Goal: Task Accomplishment & Management: Use online tool/utility

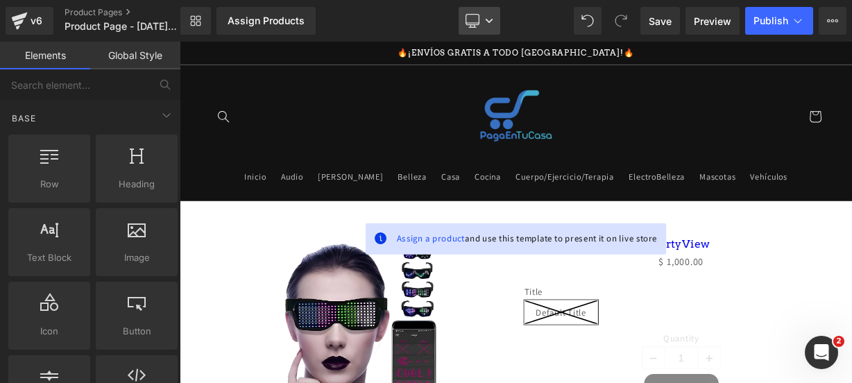
click at [490, 16] on link "Desktop" at bounding box center [480, 21] width 42 height 28
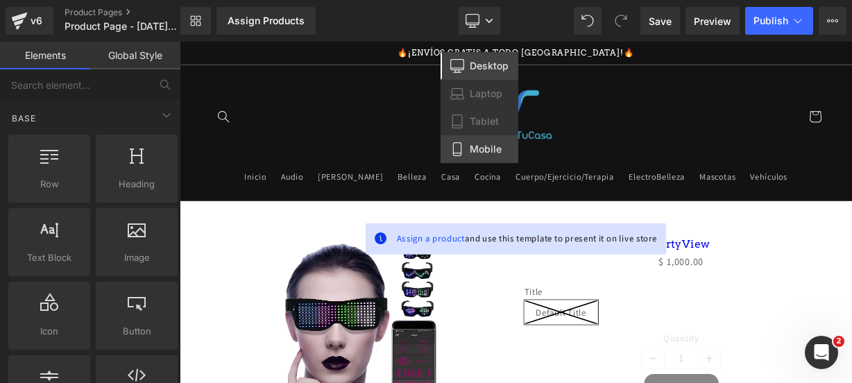
click at [452, 144] on icon at bounding box center [457, 149] width 14 height 14
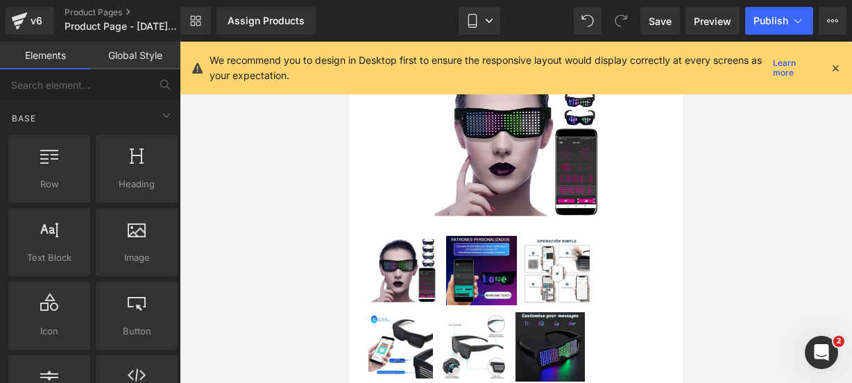
scroll to position [180, 0]
click at [833, 70] on icon at bounding box center [835, 68] width 12 height 12
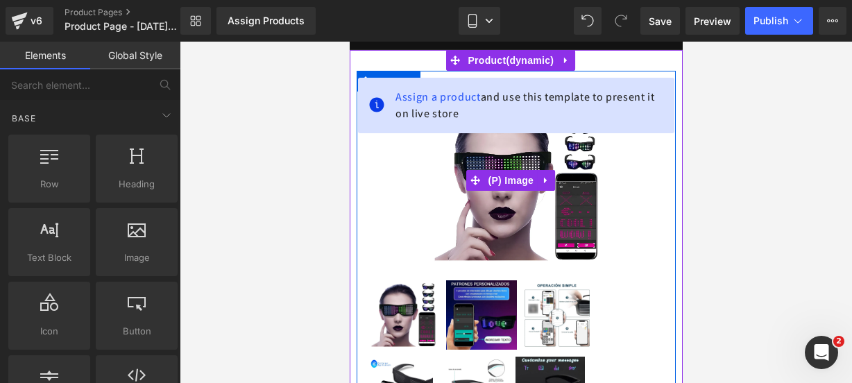
scroll to position [135, 0]
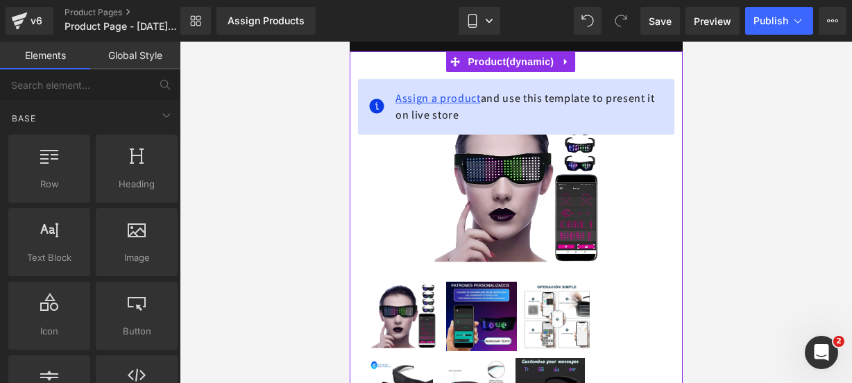
click at [415, 99] on span "Assign a product" at bounding box center [437, 98] width 85 height 15
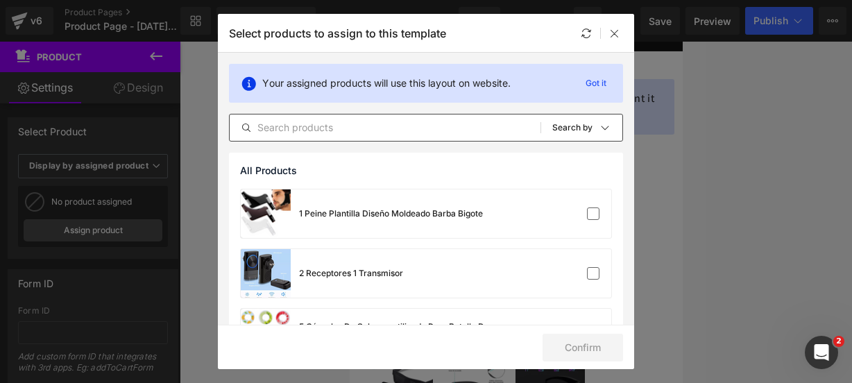
click at [300, 124] on input "text" at bounding box center [385, 127] width 311 height 17
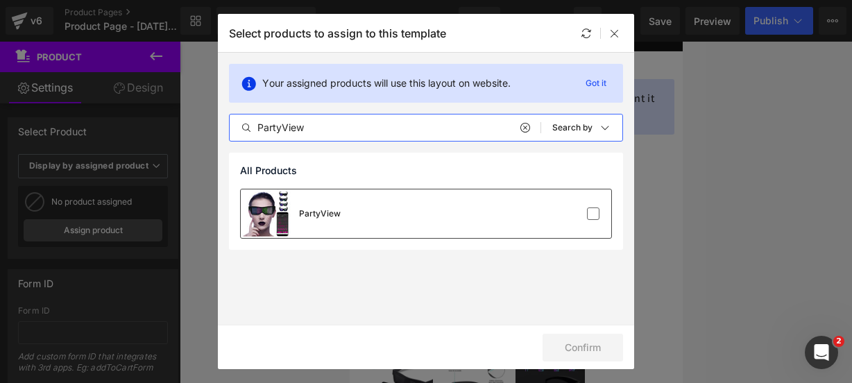
type input "PartyView"
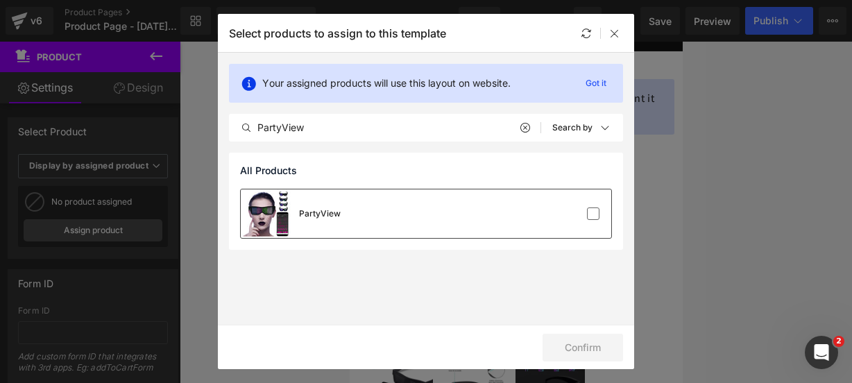
drag, startPoint x: 438, startPoint y: 216, endPoint x: 445, endPoint y: 219, distance: 7.5
click at [445, 219] on div "PartyView" at bounding box center [426, 213] width 370 height 49
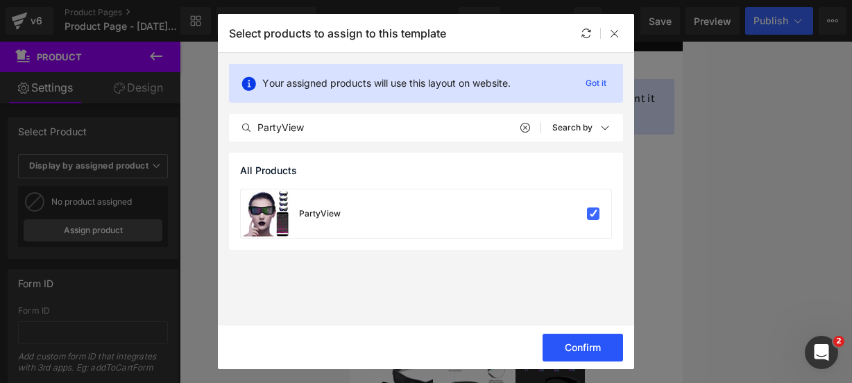
click at [595, 345] on button "Confirm" at bounding box center [583, 348] width 80 height 28
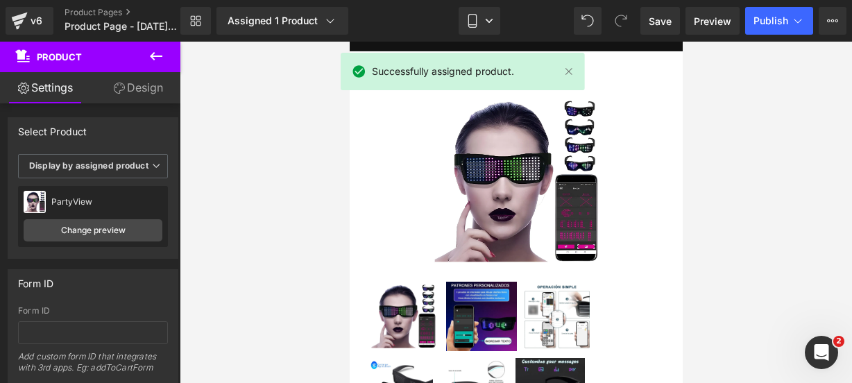
click at [156, 58] on icon at bounding box center [156, 56] width 17 height 17
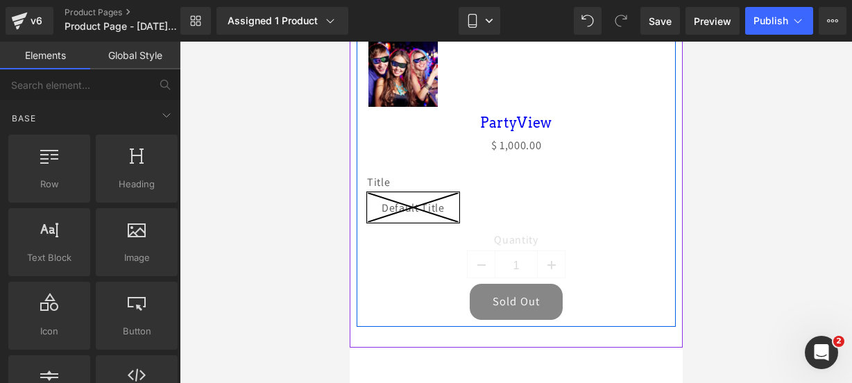
scroll to position [595, 0]
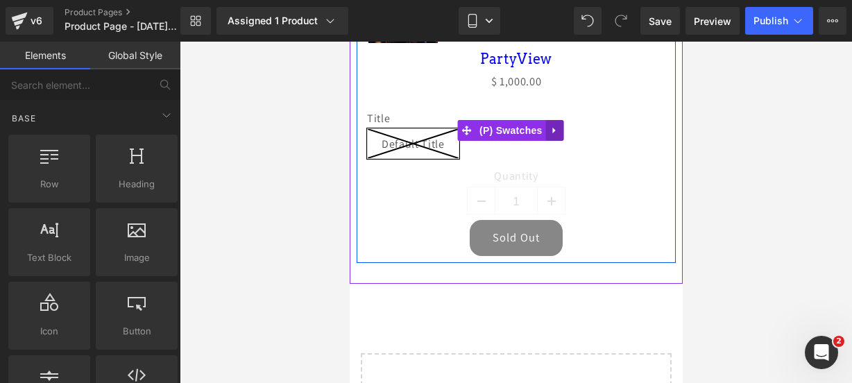
click at [553, 127] on icon at bounding box center [553, 130] width 3 height 6
click at [561, 126] on icon at bounding box center [564, 131] width 10 height 10
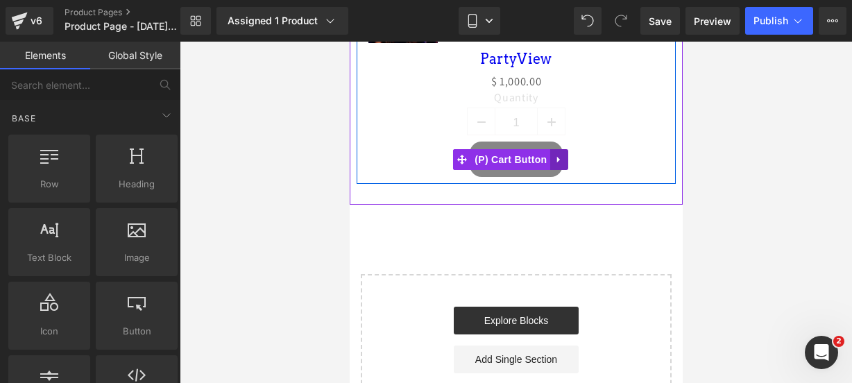
click at [563, 154] on icon at bounding box center [559, 159] width 10 height 10
click at [566, 155] on icon at bounding box center [568, 160] width 10 height 10
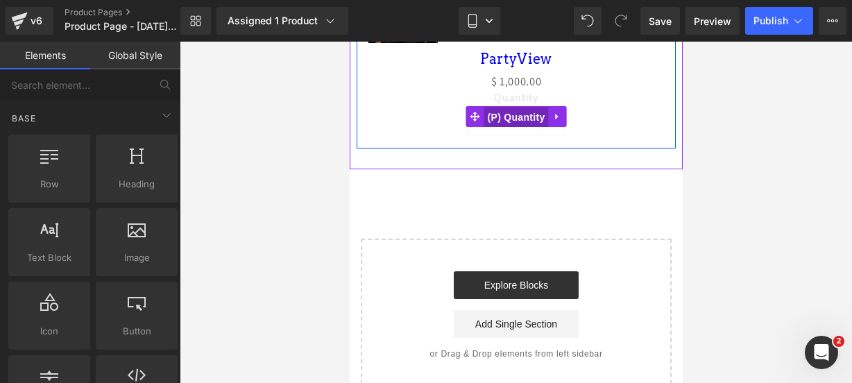
drag, startPoint x: 506, startPoint y: 103, endPoint x: 637, endPoint y: 155, distance: 141.1
click at [506, 107] on span "(P) Quantity" at bounding box center [516, 117] width 65 height 21
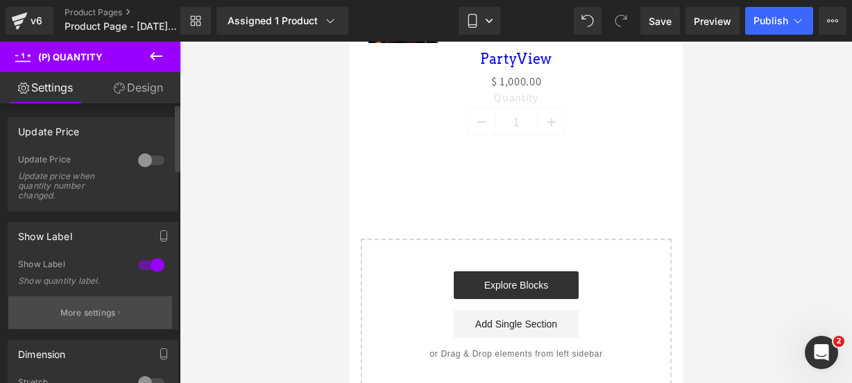
click at [61, 312] on button "More settings" at bounding box center [90, 312] width 164 height 33
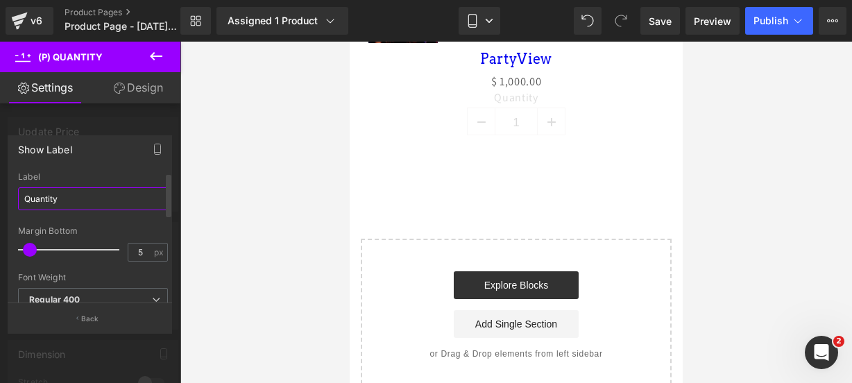
click at [99, 201] on input "Quantity" at bounding box center [93, 198] width 150 height 23
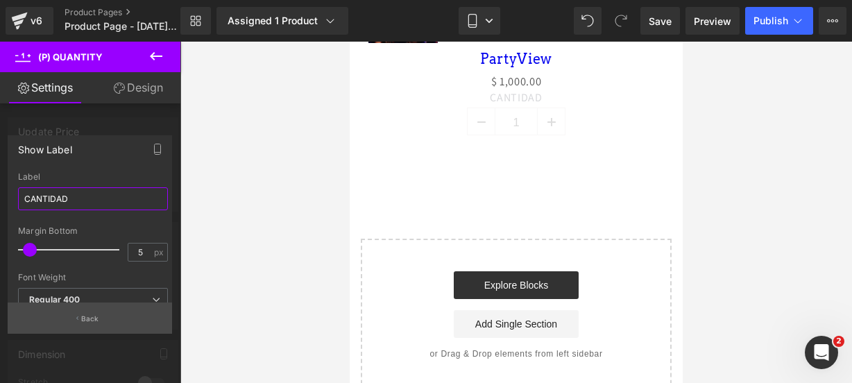
type input "CANTIDAD"
click at [93, 324] on p "Back" at bounding box center [90, 319] width 18 height 10
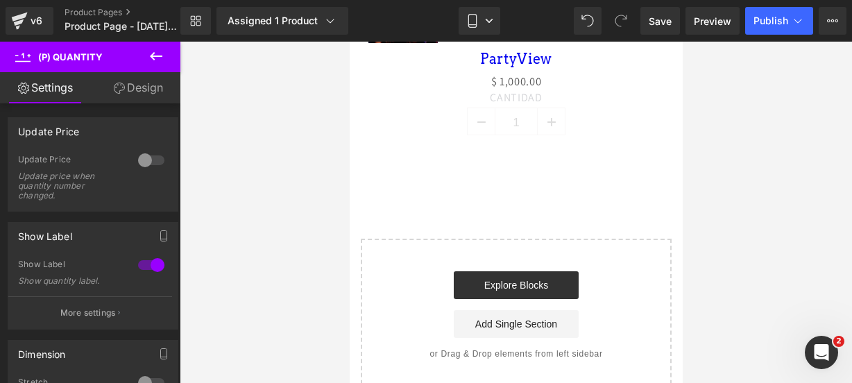
click at [164, 55] on icon at bounding box center [156, 56] width 17 height 17
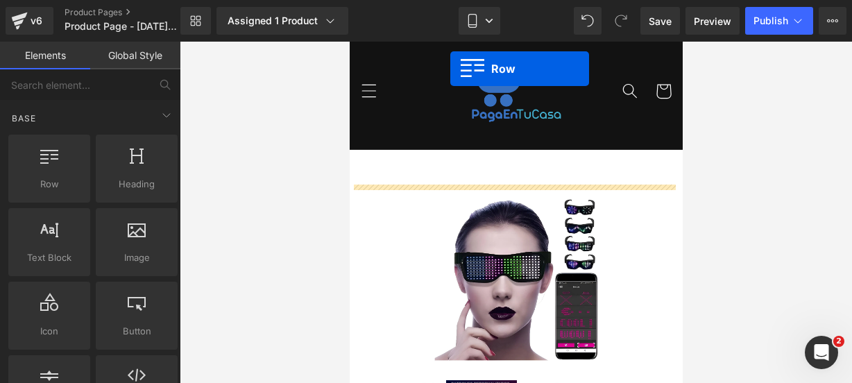
scroll to position [0, 0]
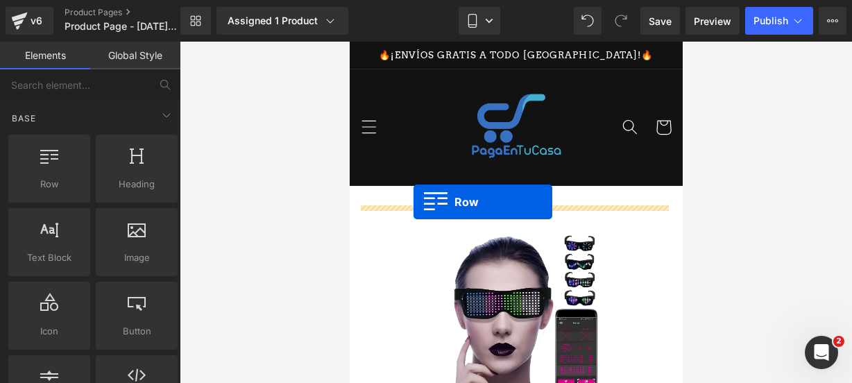
drag, startPoint x: 392, startPoint y: 209, endPoint x: 413, endPoint y: 202, distance: 21.9
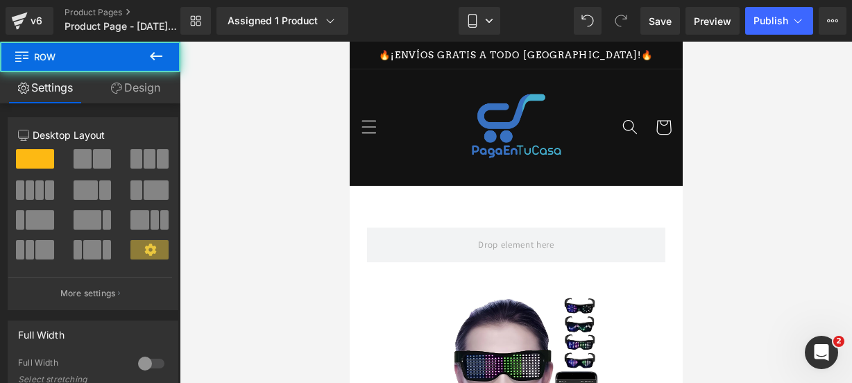
click at [155, 53] on icon at bounding box center [156, 56] width 17 height 17
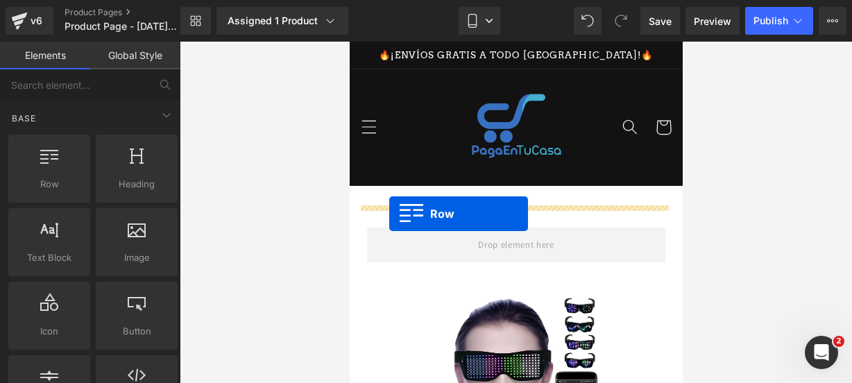
drag, startPoint x: 407, startPoint y: 207, endPoint x: 389, endPoint y: 214, distance: 19.7
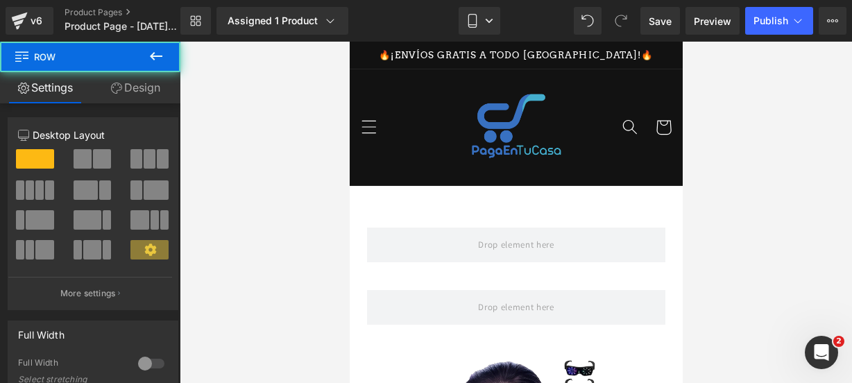
click at [162, 63] on icon at bounding box center [156, 56] width 17 height 17
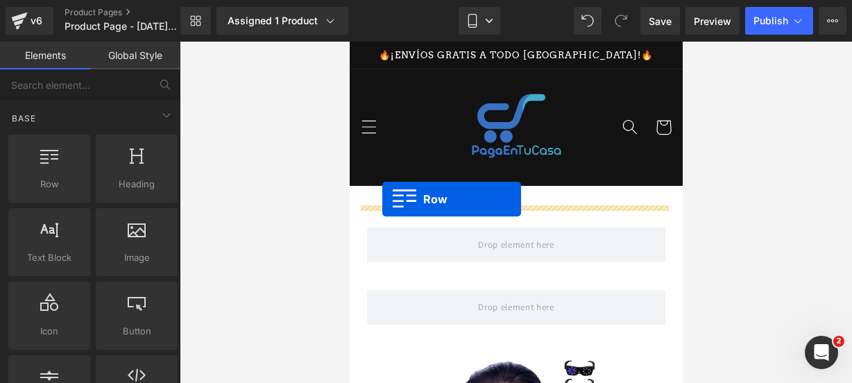
drag, startPoint x: 429, startPoint y: 224, endPoint x: 382, endPoint y: 201, distance: 53.1
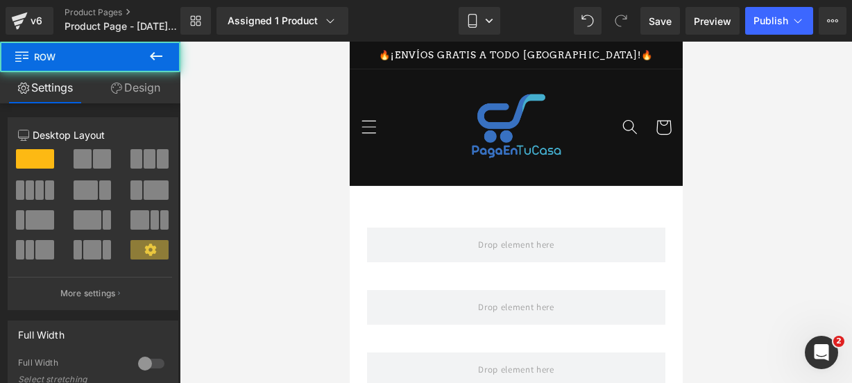
click at [158, 55] on icon at bounding box center [156, 56] width 17 height 17
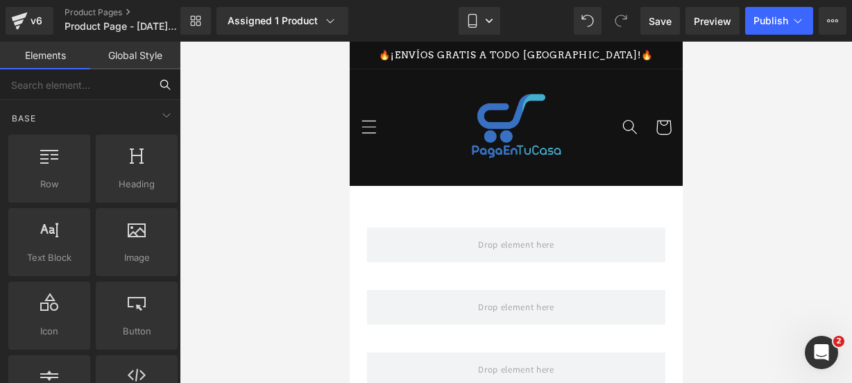
click at [112, 98] on input "text" at bounding box center [75, 84] width 150 height 31
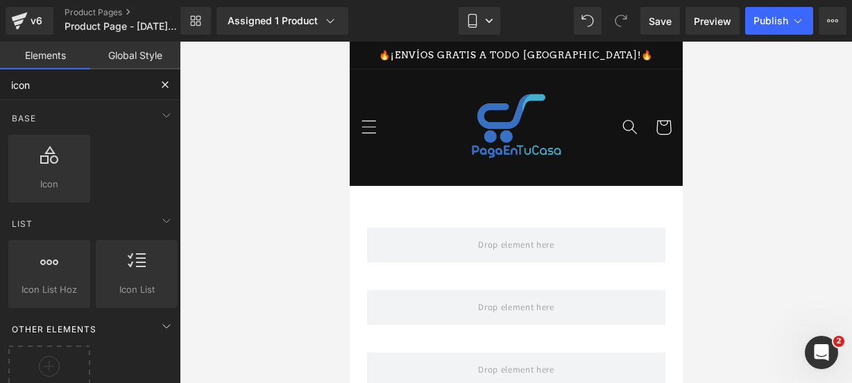
type input "icon"
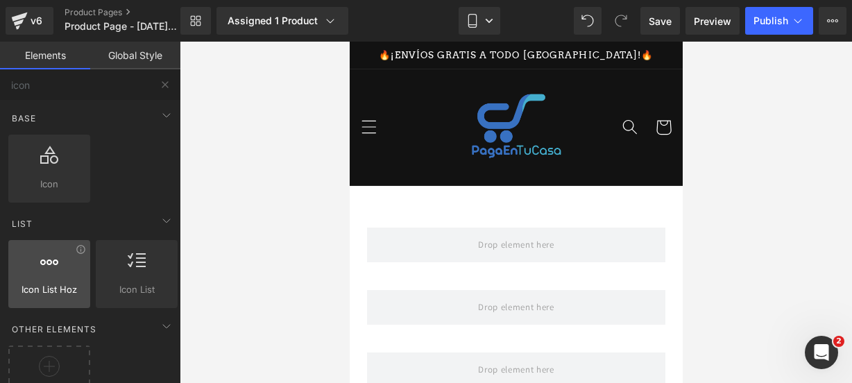
drag, startPoint x: 31, startPoint y: 315, endPoint x: 58, endPoint y: 278, distance: 45.7
click at [37, 307] on div "Base Row rows, columns, layouts, div Heading headings, titles, h1,h2,h3,h4,h5,h…" at bounding box center [93, 292] width 186 height 384
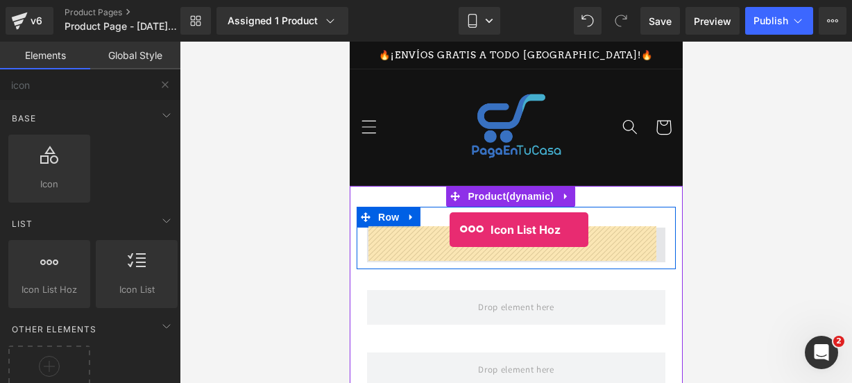
drag, startPoint x: 410, startPoint y: 310, endPoint x: 449, endPoint y: 230, distance: 88.7
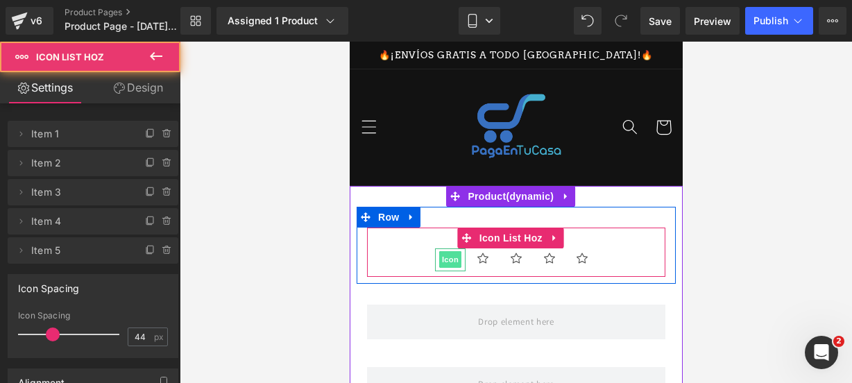
click at [443, 257] on span "Icon" at bounding box center [449, 259] width 22 height 17
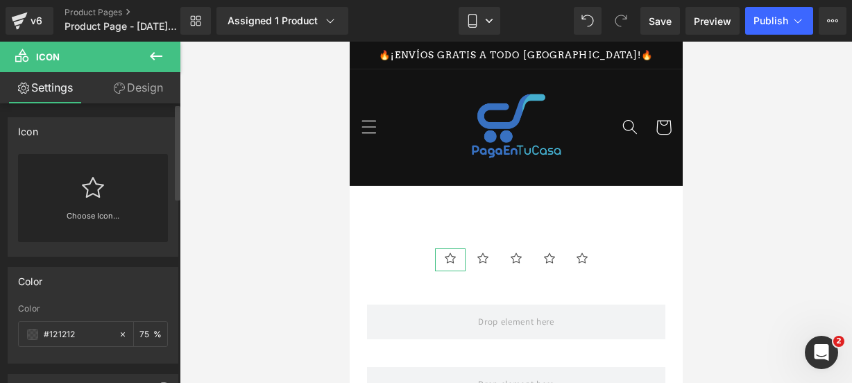
click at [87, 219] on link "Choose Icon..." at bounding box center [93, 226] width 150 height 33
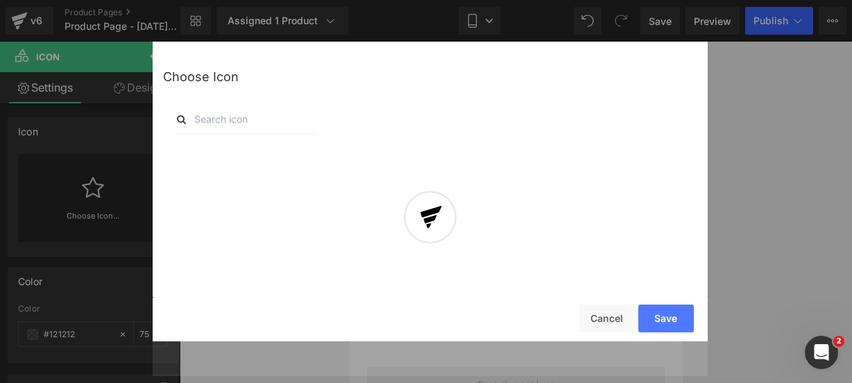
click at [219, 123] on div "Back to Library Insert Choose Icon Save Cancel" at bounding box center [430, 192] width 555 height 300
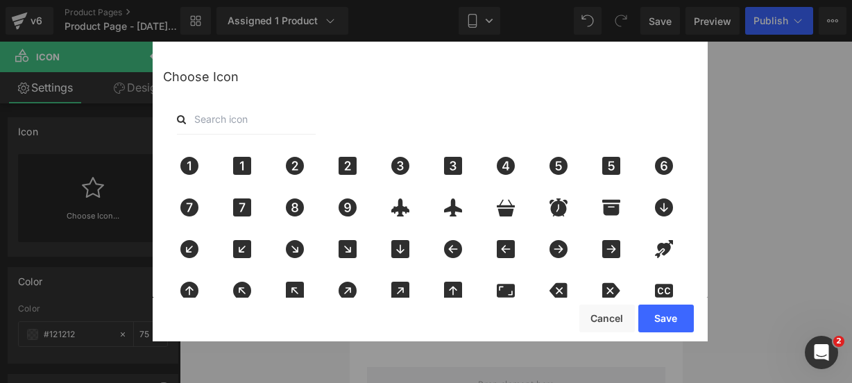
click at [219, 123] on input "text" at bounding box center [246, 119] width 139 height 31
type input "star"
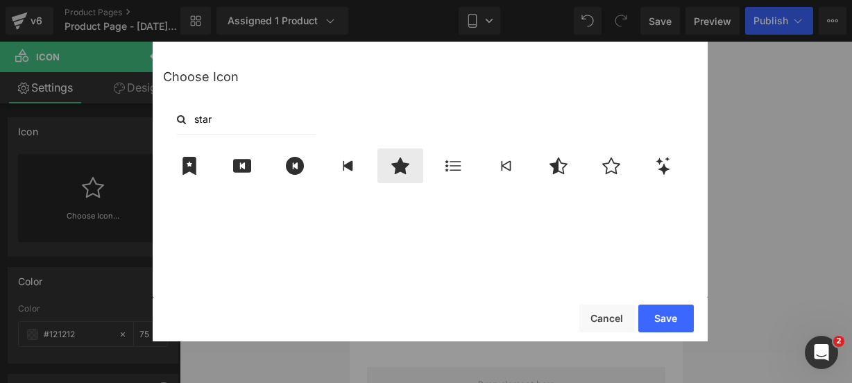
click at [400, 179] on div at bounding box center [400, 165] width 46 height 35
click at [663, 323] on button "Save" at bounding box center [666, 319] width 56 height 28
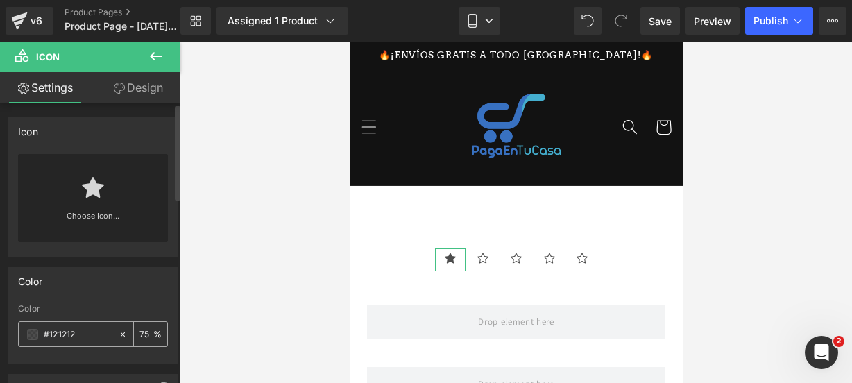
click at [31, 334] on span at bounding box center [32, 334] width 11 height 11
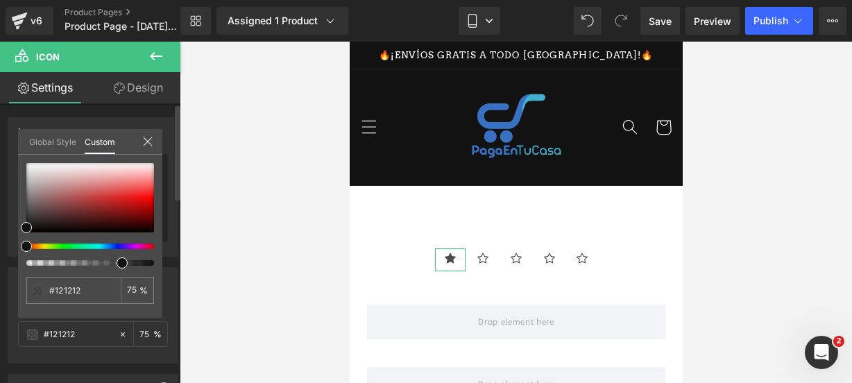
type input "#111111"
click at [44, 246] on div at bounding box center [85, 247] width 128 height 6
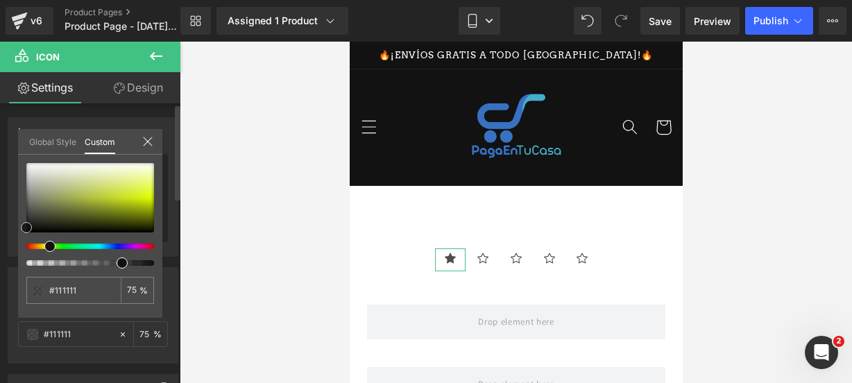
type input "#e2ff0a"
click at [147, 196] on div at bounding box center [90, 197] width 128 height 69
click at [150, 144] on icon at bounding box center [147, 141] width 9 height 9
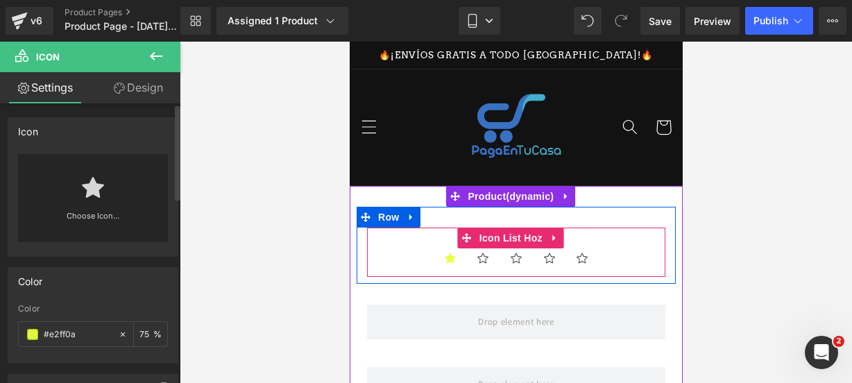
click at [412, 257] on ul "Icon Icon Icon Icon Icon" at bounding box center [515, 262] width 298 height 29
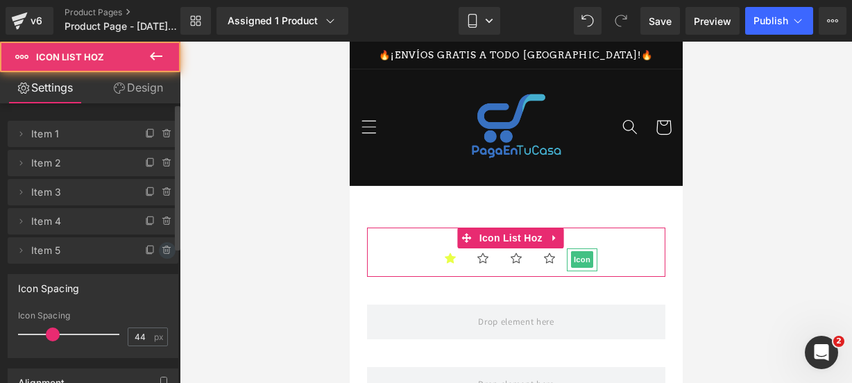
click at [162, 250] on icon at bounding box center [167, 250] width 11 height 11
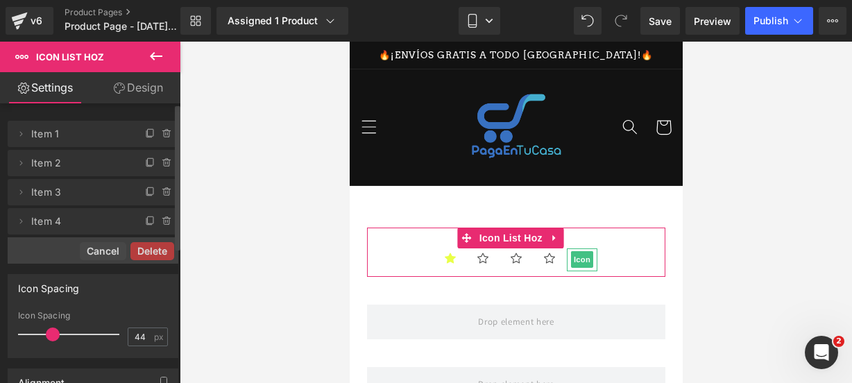
click at [162, 248] on button "Delete" at bounding box center [152, 251] width 44 height 18
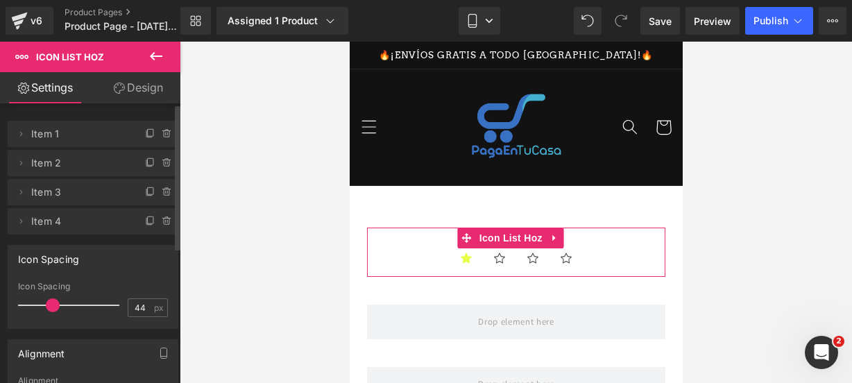
click at [162, 245] on div "Icon Spacing 44px Icon Spacing 44 px" at bounding box center [93, 287] width 171 height 84
click at [168, 220] on span at bounding box center [167, 221] width 17 height 17
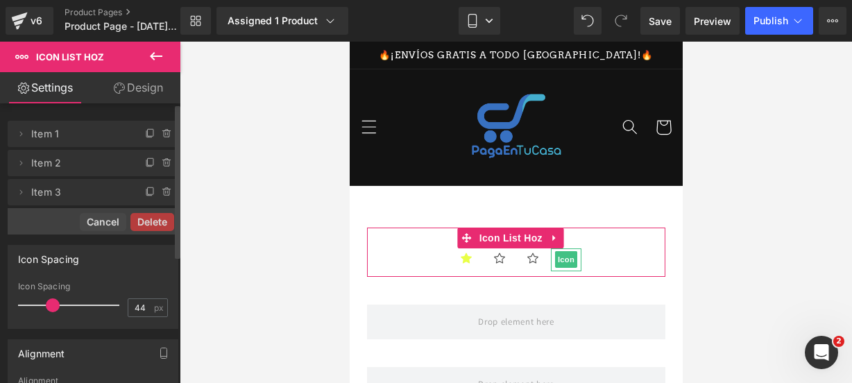
click at [167, 220] on button "Delete" at bounding box center [152, 222] width 44 height 18
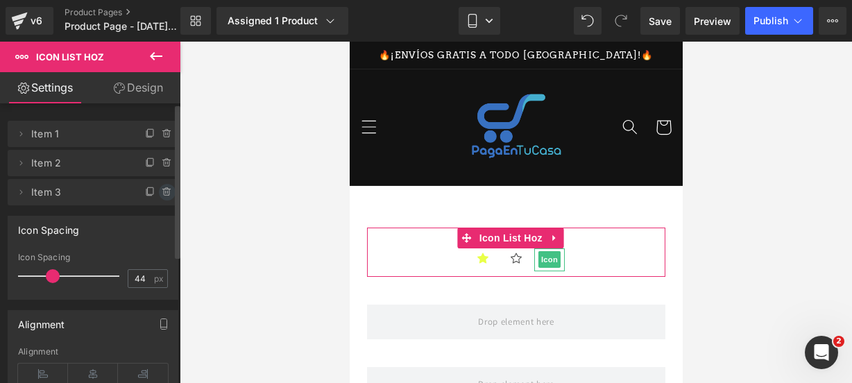
click at [161, 199] on span at bounding box center [167, 192] width 17 height 17
click at [161, 199] on button "Delete" at bounding box center [152, 193] width 44 height 18
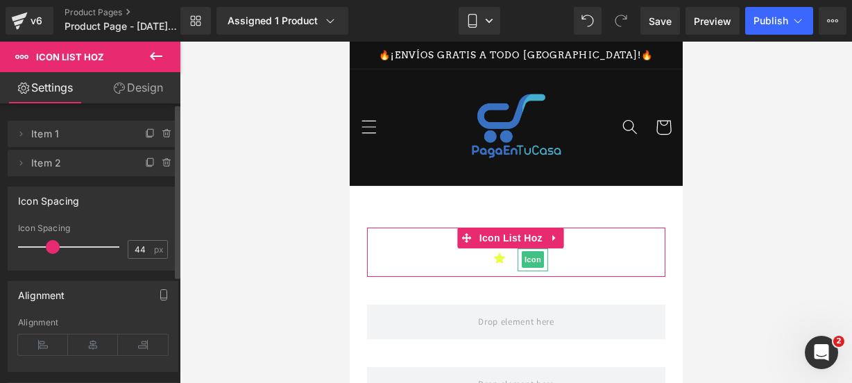
drag, startPoint x: 158, startPoint y: 169, endPoint x: 158, endPoint y: 158, distance: 11.1
click at [159, 159] on span at bounding box center [167, 163] width 17 height 17
click at [160, 159] on button "Delete" at bounding box center [152, 164] width 44 height 18
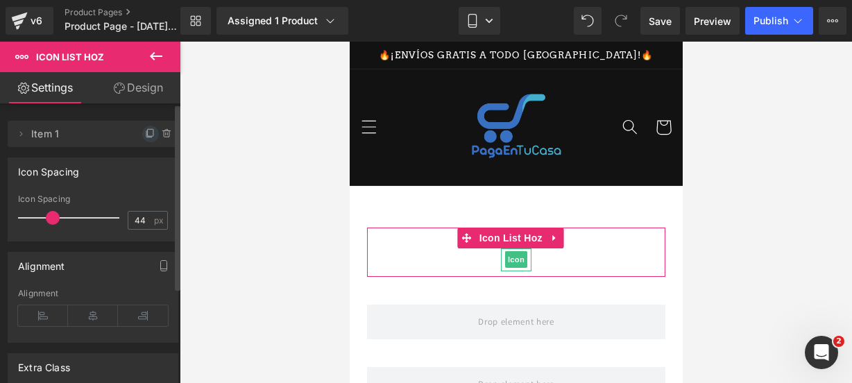
click at [148, 136] on icon at bounding box center [151, 132] width 6 height 7
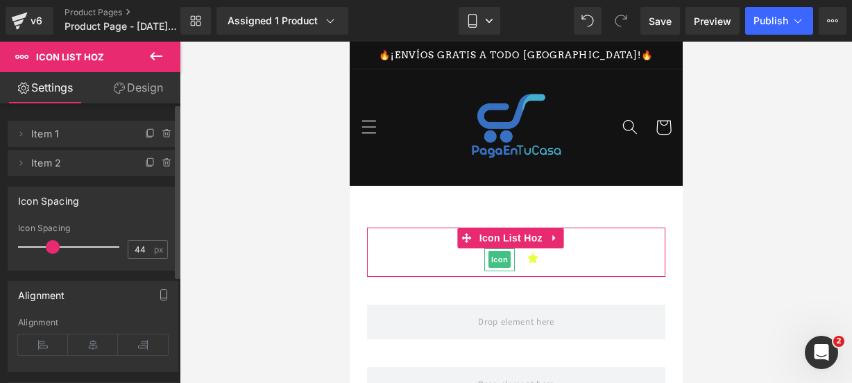
click at [148, 136] on icon at bounding box center [151, 132] width 6 height 7
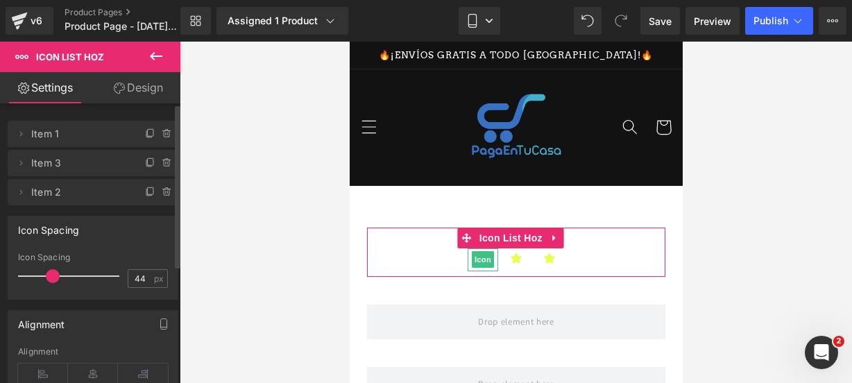
click at [148, 136] on icon at bounding box center [151, 132] width 6 height 7
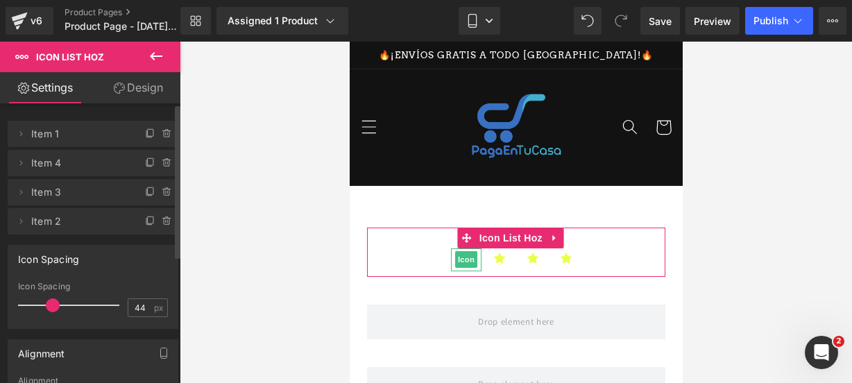
click at [148, 136] on icon at bounding box center [151, 132] width 6 height 7
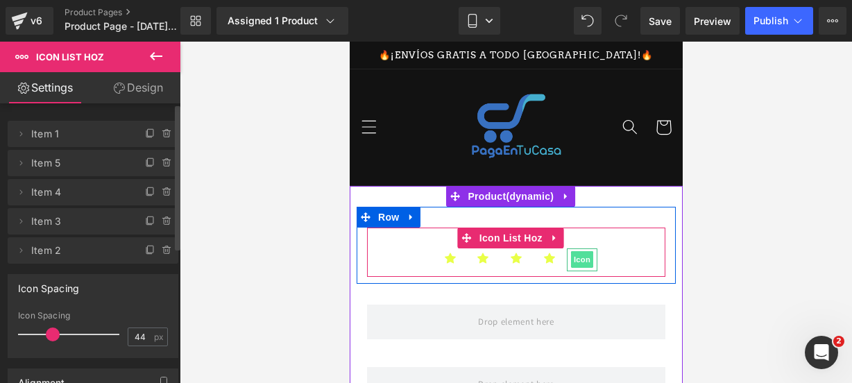
click at [573, 255] on span "Icon" at bounding box center [581, 259] width 22 height 17
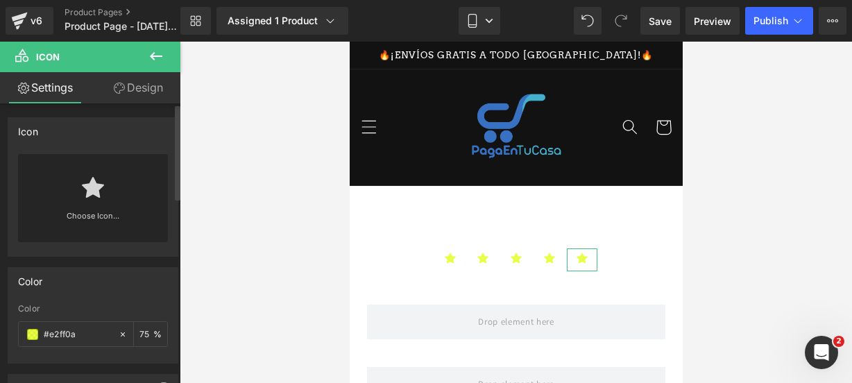
click at [119, 192] on div "Choose Icon..." at bounding box center [93, 198] width 150 height 88
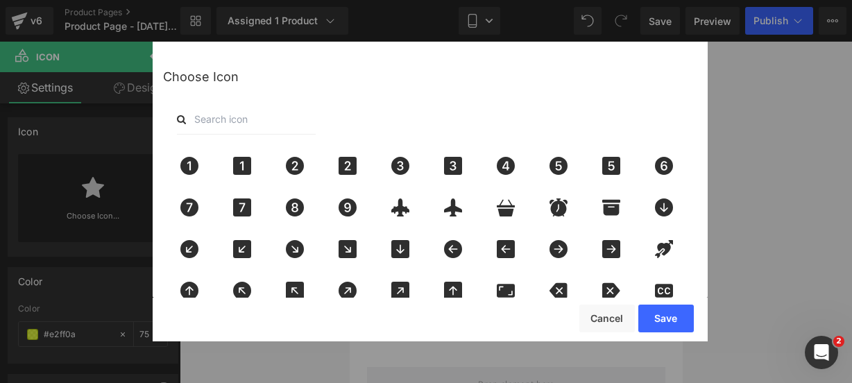
click at [280, 125] on input "text" at bounding box center [246, 119] width 139 height 31
type input "star"
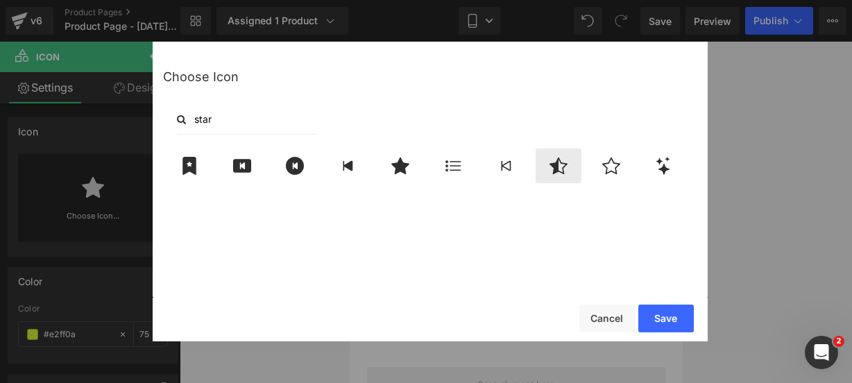
click at [565, 180] on div at bounding box center [559, 165] width 46 height 35
click at [663, 316] on button "Save" at bounding box center [666, 319] width 56 height 28
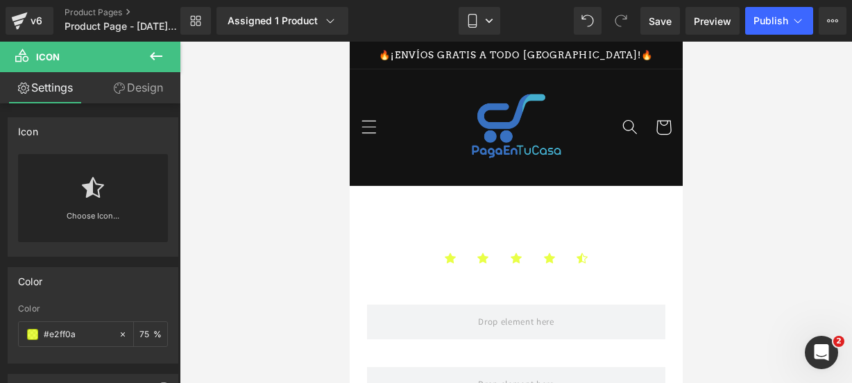
click at [148, 60] on icon at bounding box center [156, 56] width 17 height 17
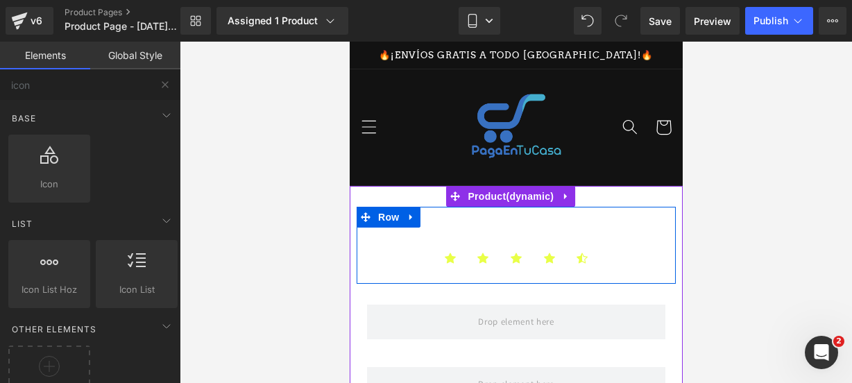
scroll to position [146, 0]
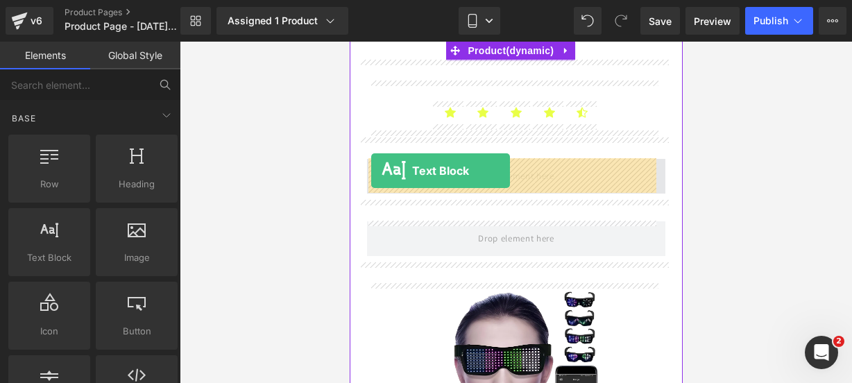
drag, startPoint x: 397, startPoint y: 275, endPoint x: 370, endPoint y: 171, distance: 108.0
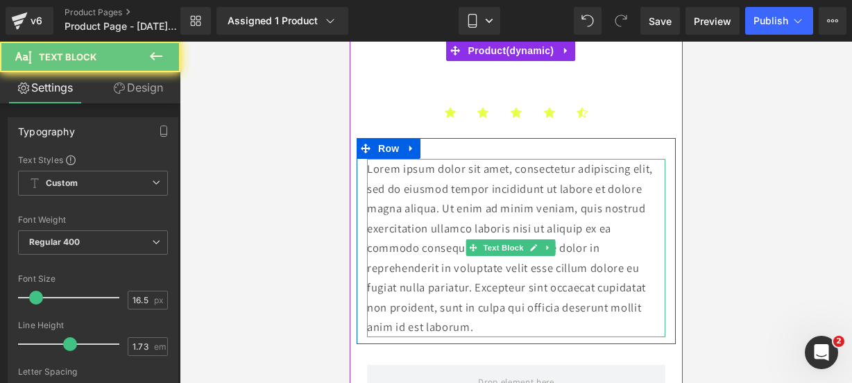
click at [487, 329] on p "Lorem ipsum dolor sit amet, consectetur adipiscing elit, sed do eiusmod tempor …" at bounding box center [515, 248] width 298 height 178
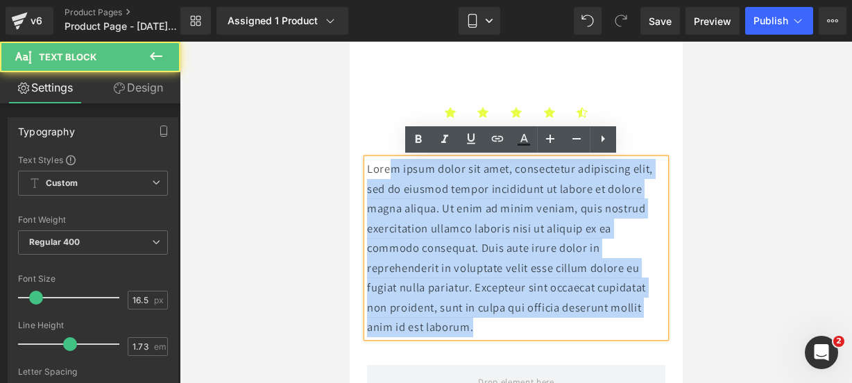
drag, startPoint x: 487, startPoint y: 329, endPoint x: 393, endPoint y: 166, distance: 188.4
click at [393, 166] on p "Lorem ipsum dolor sit amet, consectetur adipiscing elit, sed do eiusmod tempor …" at bounding box center [515, 248] width 298 height 178
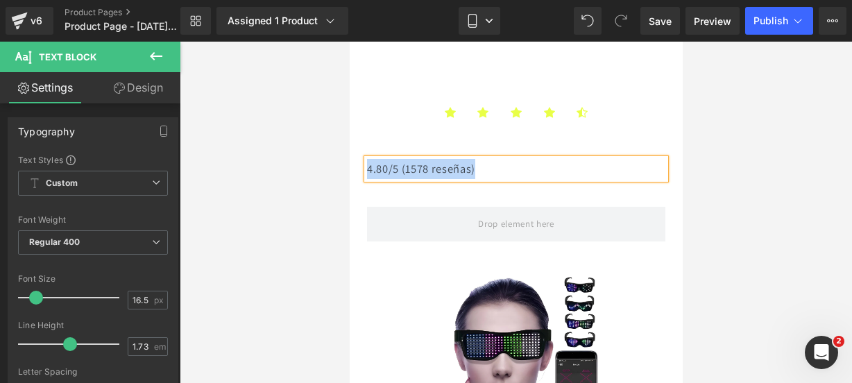
drag, startPoint x: 482, startPoint y: 171, endPoint x: 366, endPoint y: 167, distance: 115.9
click at [366, 167] on p "4.80/5 (1578 reseñas)" at bounding box center [515, 169] width 298 height 20
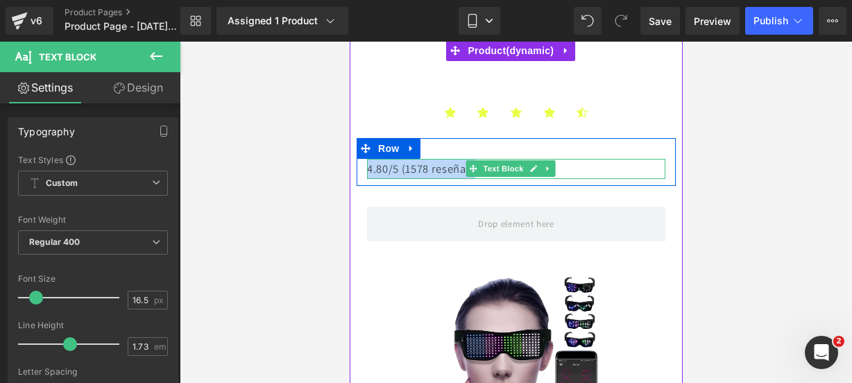
click at [411, 163] on p "4.80/5 (1578 reseñas)" at bounding box center [515, 169] width 298 height 20
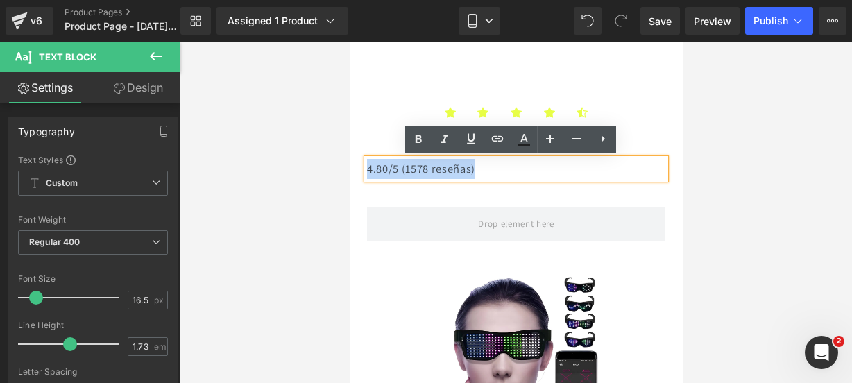
drag, startPoint x: 501, startPoint y: 169, endPoint x: 369, endPoint y: 169, distance: 131.8
click at [369, 169] on p "4.80/5 (1578 reseñas)" at bounding box center [515, 169] width 298 height 20
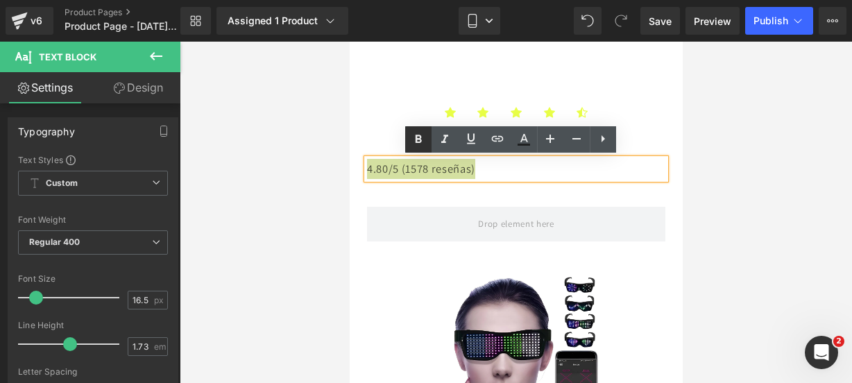
click at [426, 144] on icon at bounding box center [418, 139] width 17 height 17
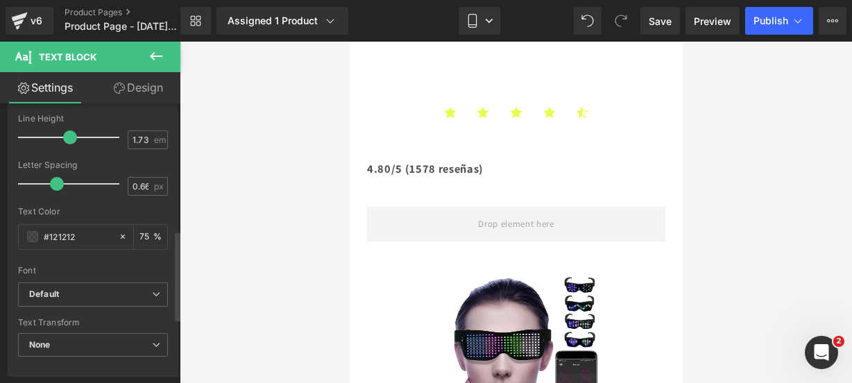
scroll to position [500, 0]
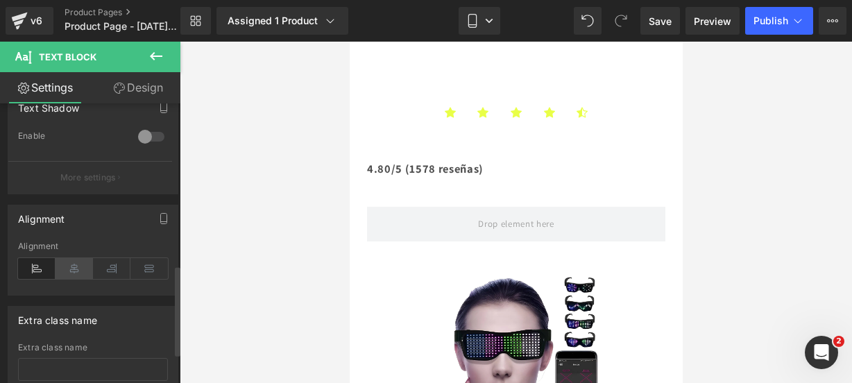
click at [67, 266] on icon at bounding box center [74, 268] width 37 height 21
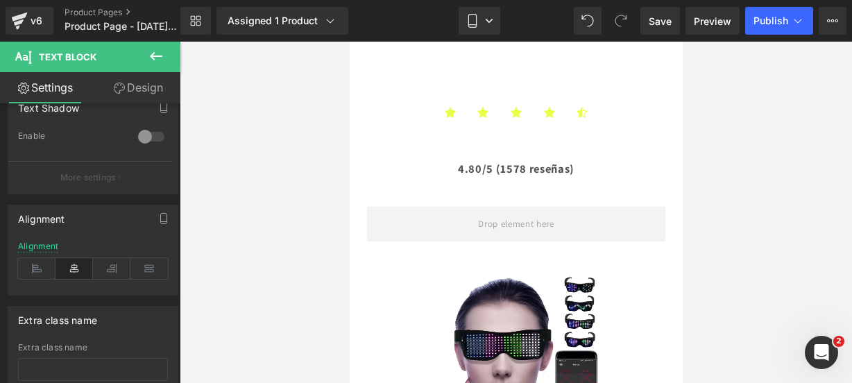
click at [153, 62] on icon at bounding box center [156, 56] width 17 height 17
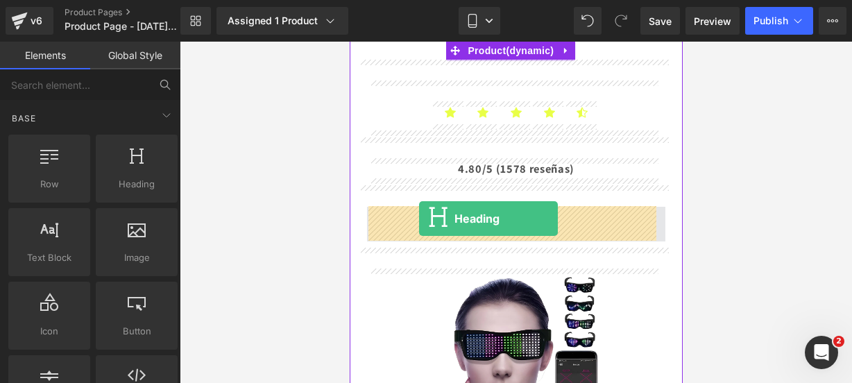
drag, startPoint x: 487, startPoint y: 221, endPoint x: 418, endPoint y: 219, distance: 68.7
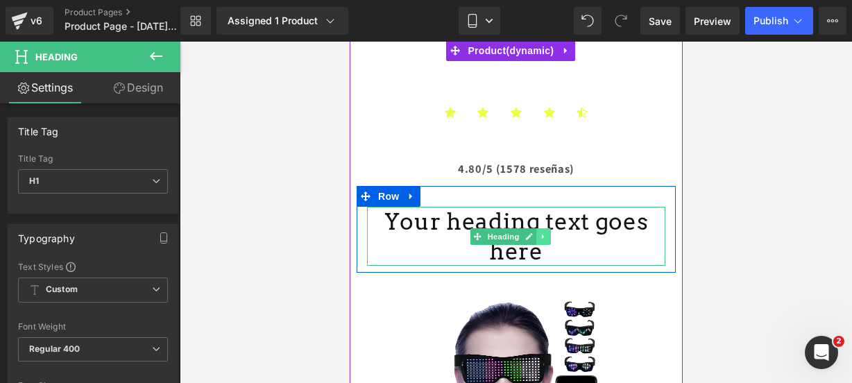
click at [537, 228] on link at bounding box center [543, 236] width 15 height 17
click at [500, 228] on link at bounding box center [507, 236] width 15 height 17
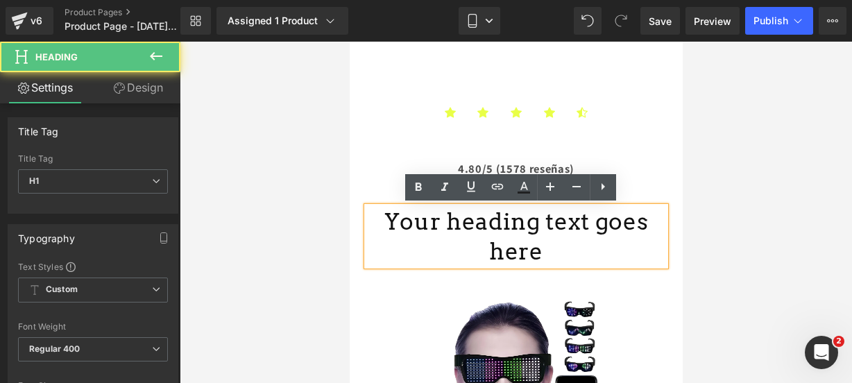
click at [648, 224] on h1 "Your heading text goes here" at bounding box center [515, 237] width 298 height 60
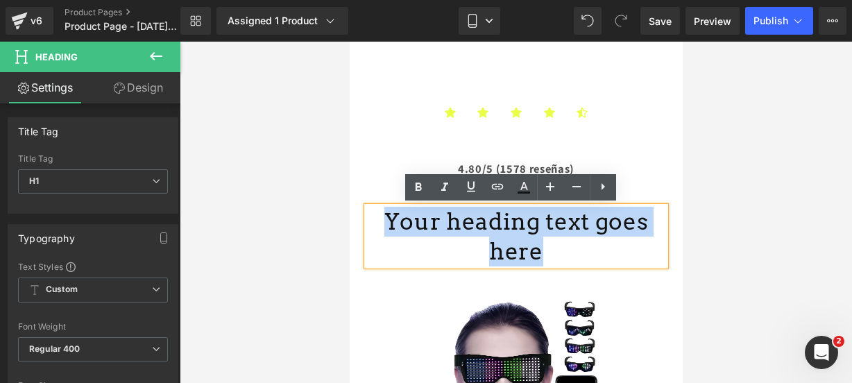
drag, startPoint x: 648, startPoint y: 224, endPoint x: 372, endPoint y: 224, distance: 276.1
click at [372, 224] on h1 "Your heading text goes here" at bounding box center [515, 237] width 298 height 60
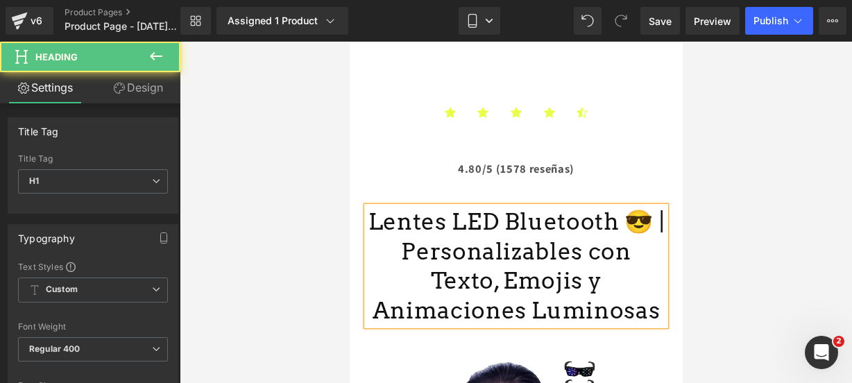
click at [634, 221] on h1 "Lentes LED Bluetooth 😎 | Personalizables con Texto, Emojis y Animaciones Lumino…" at bounding box center [515, 266] width 298 height 119
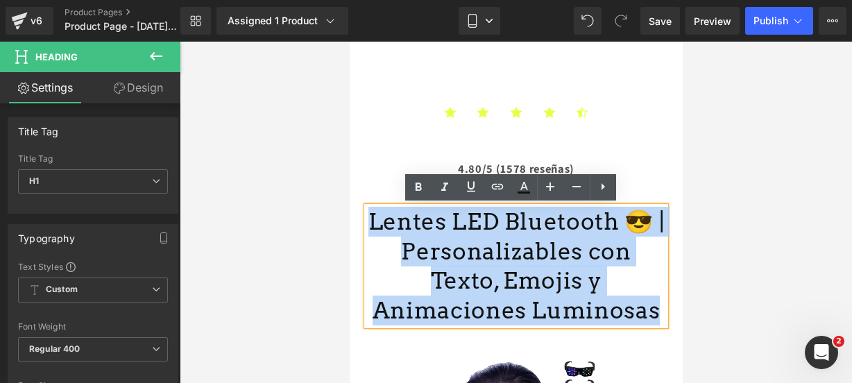
drag, startPoint x: 589, startPoint y: 305, endPoint x: 375, endPoint y: 216, distance: 232.0
click at [375, 216] on h1 "Lentes LED Bluetooth 😎 | Personalizables con Texto, Emojis y Animaciones Lumino…" at bounding box center [515, 266] width 298 height 119
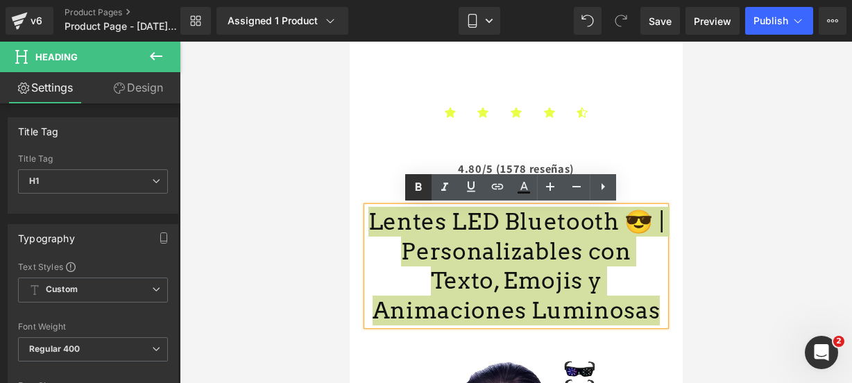
click at [416, 189] on icon at bounding box center [419, 186] width 6 height 8
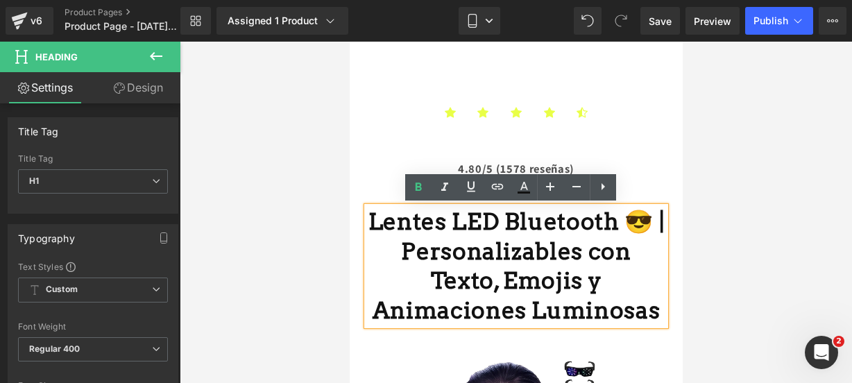
click at [633, 221] on strong "Lentes LED Bluetooth 😎 | Personalizables con Texto, Emojis y Animaciones Lumino…" at bounding box center [516, 265] width 296 height 117
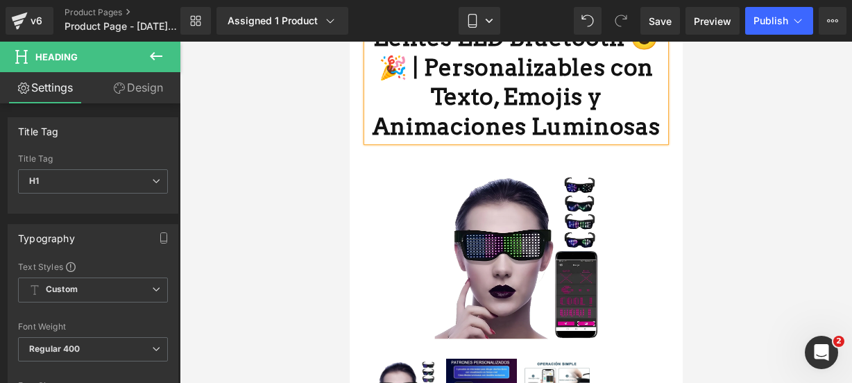
scroll to position [334, 0]
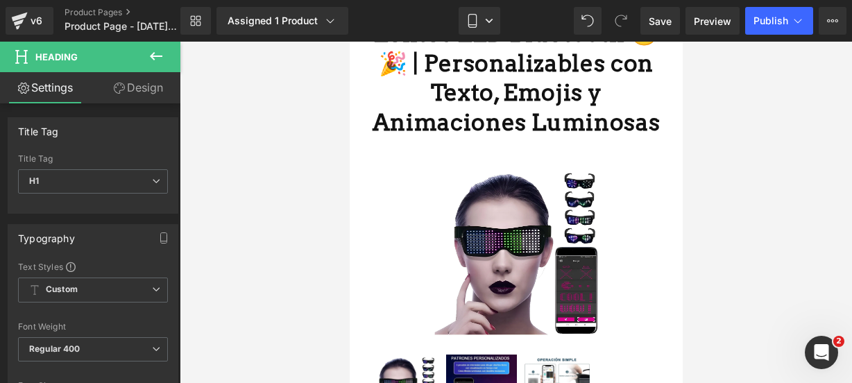
click at [165, 52] on button at bounding box center [156, 57] width 49 height 31
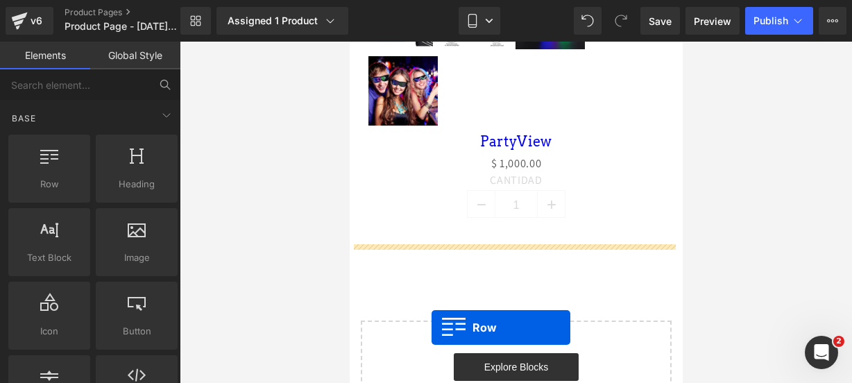
scroll to position [799, 0]
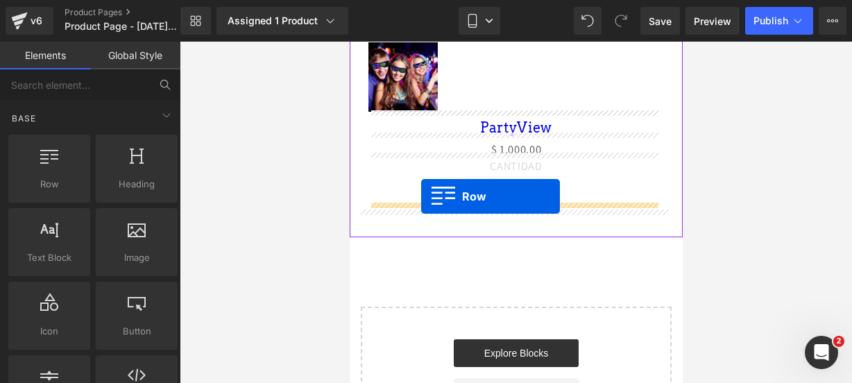
drag, startPoint x: 410, startPoint y: 203, endPoint x: 420, endPoint y: 196, distance: 12.1
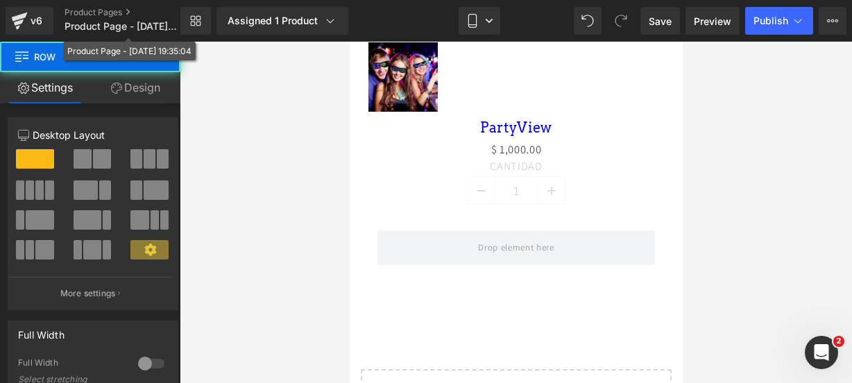
click at [164, 60] on icon at bounding box center [156, 56] width 17 height 17
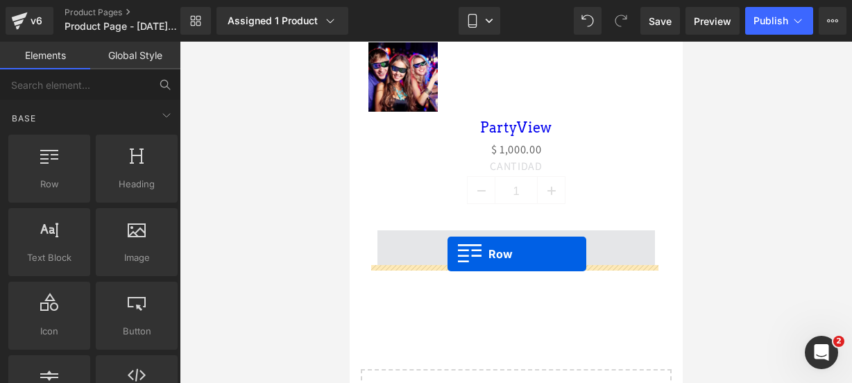
drag, startPoint x: 409, startPoint y: 212, endPoint x: 447, endPoint y: 253, distance: 56.5
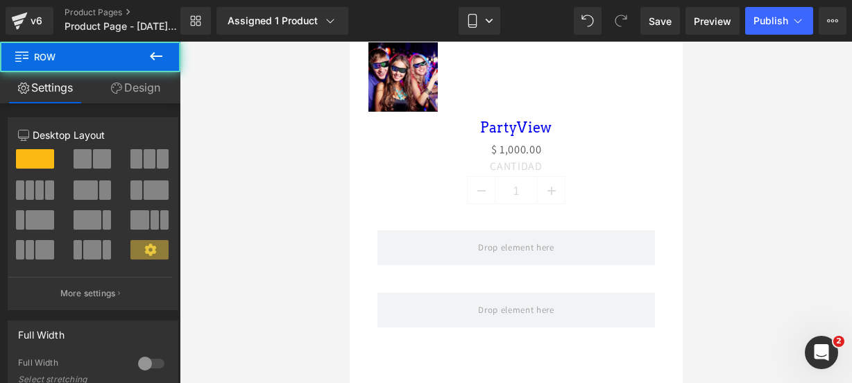
click at [167, 56] on button at bounding box center [156, 57] width 49 height 31
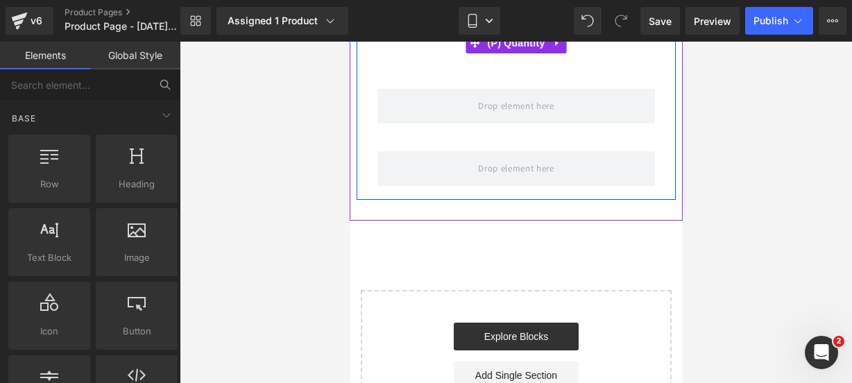
scroll to position [946, 0]
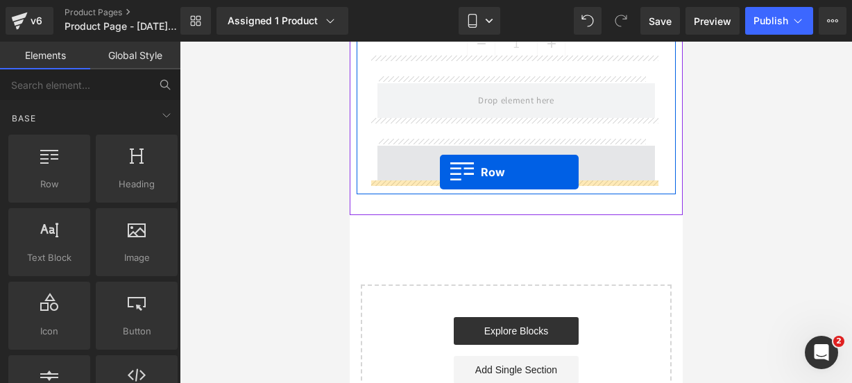
drag, startPoint x: 399, startPoint y: 212, endPoint x: 439, endPoint y: 171, distance: 56.9
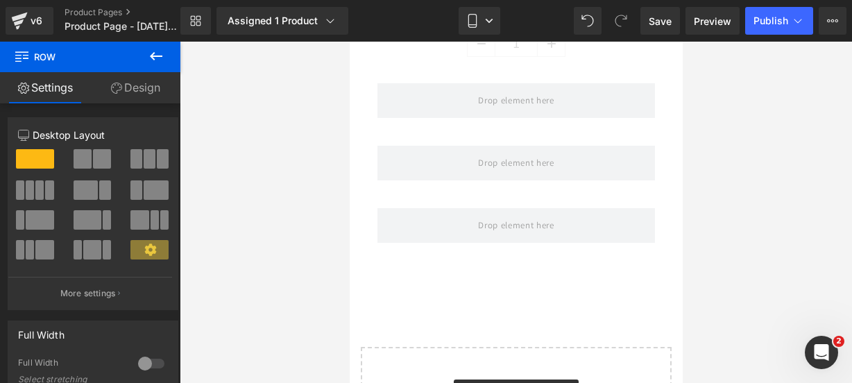
click at [166, 59] on button at bounding box center [156, 57] width 49 height 31
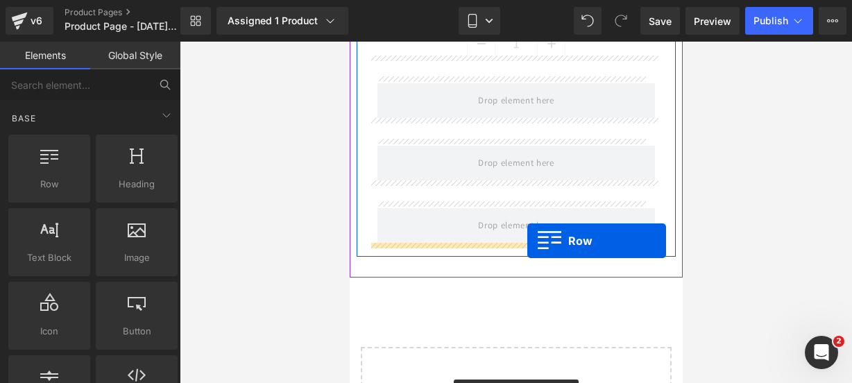
drag, startPoint x: 378, startPoint y: 209, endPoint x: 527, endPoint y: 241, distance: 151.9
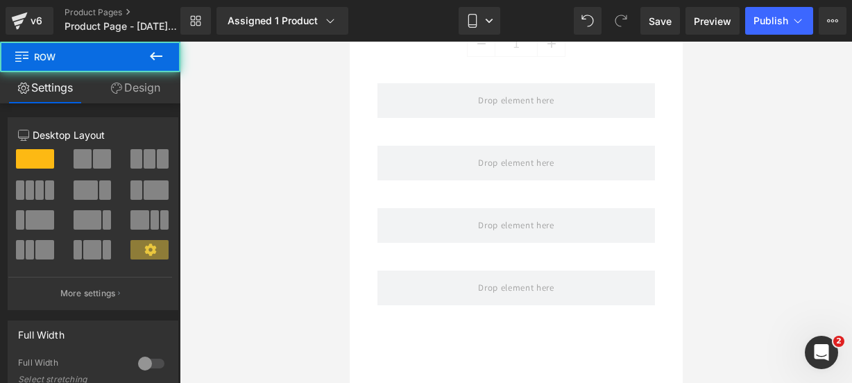
click at [166, 61] on button at bounding box center [156, 57] width 49 height 31
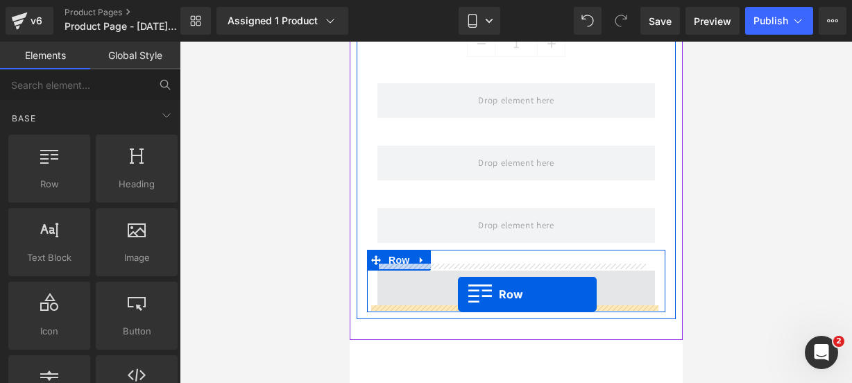
drag, startPoint x: 396, startPoint y: 220, endPoint x: 457, endPoint y: 293, distance: 95.0
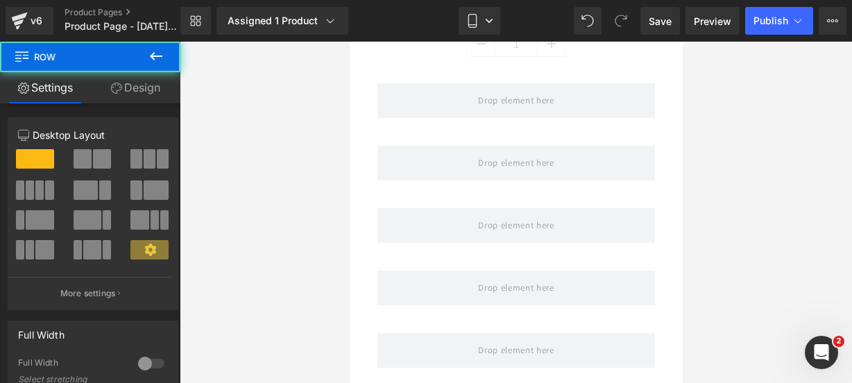
click at [155, 56] on icon at bounding box center [156, 56] width 12 height 8
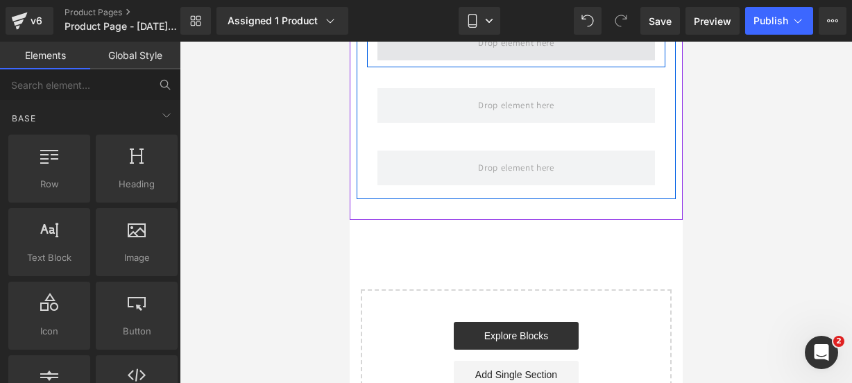
scroll to position [1136, 0]
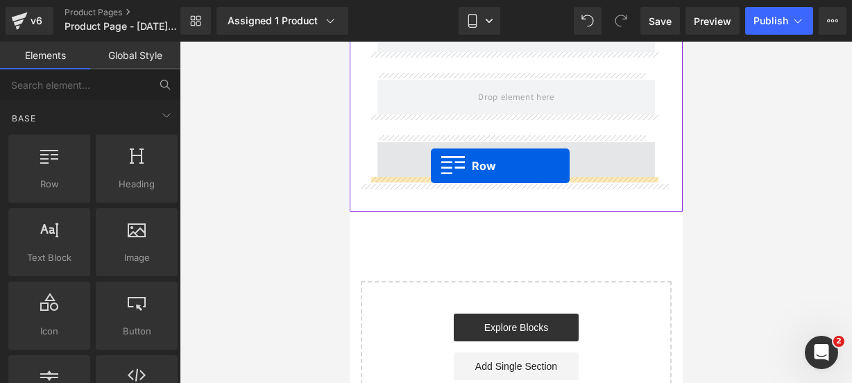
drag, startPoint x: 413, startPoint y: 198, endPoint x: 430, endPoint y: 166, distance: 36.9
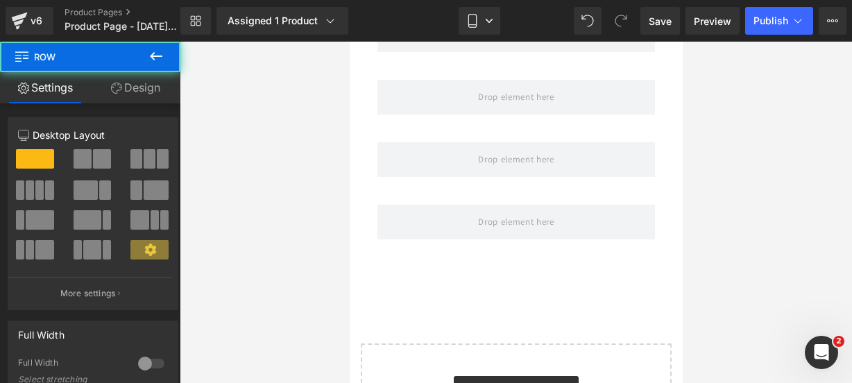
click at [155, 62] on icon at bounding box center [156, 56] width 17 height 17
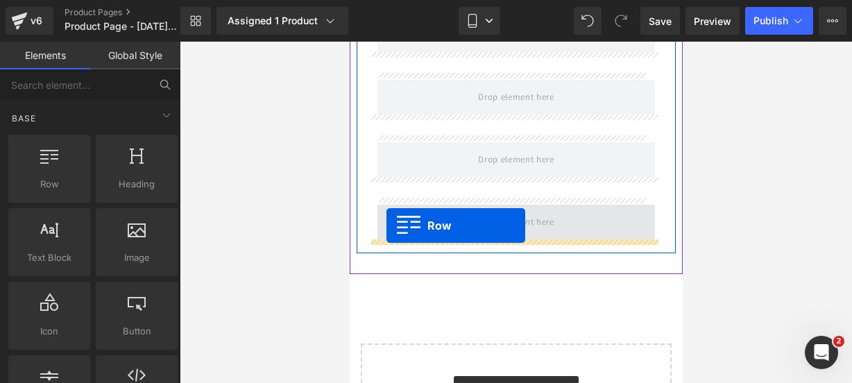
drag, startPoint x: 420, startPoint y: 210, endPoint x: 386, endPoint y: 225, distance: 37.3
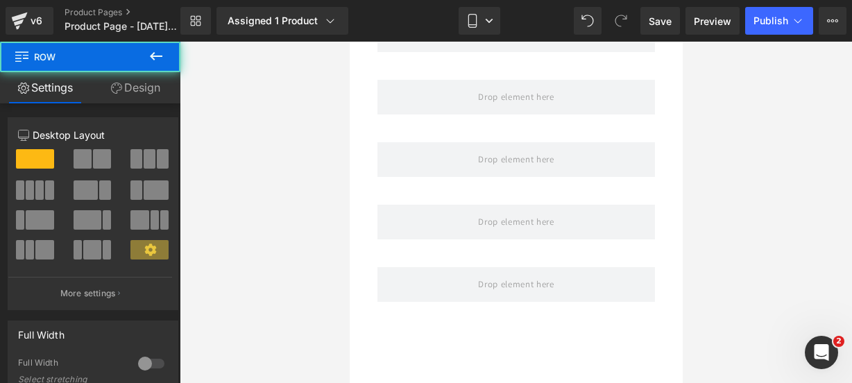
click at [158, 53] on icon at bounding box center [156, 56] width 17 height 17
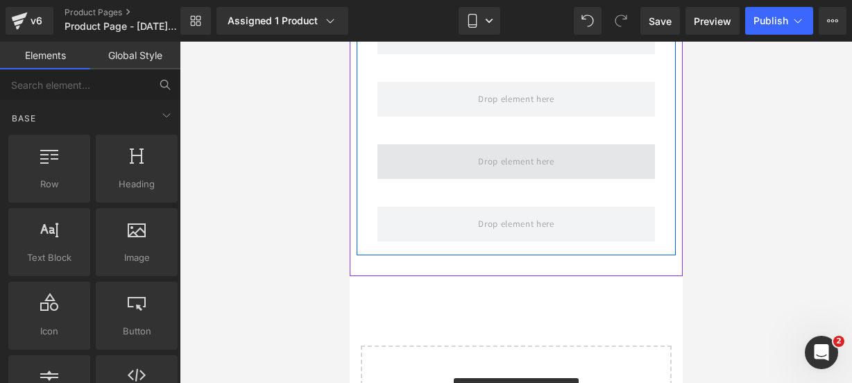
scroll to position [1197, 0]
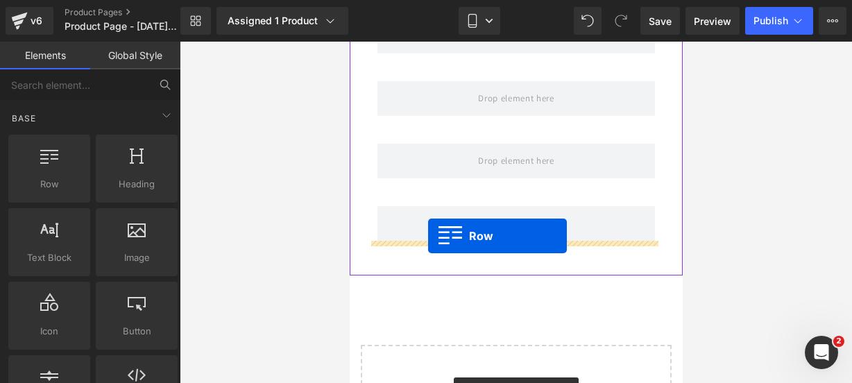
drag, startPoint x: 398, startPoint y: 231, endPoint x: 427, endPoint y: 236, distance: 29.5
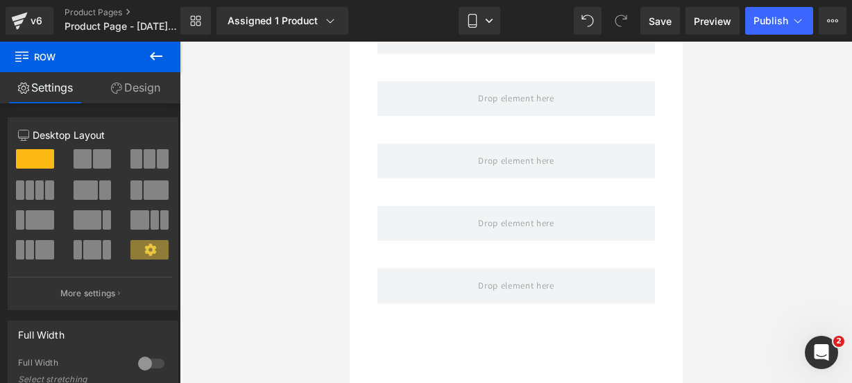
click at [163, 68] on button at bounding box center [156, 57] width 49 height 31
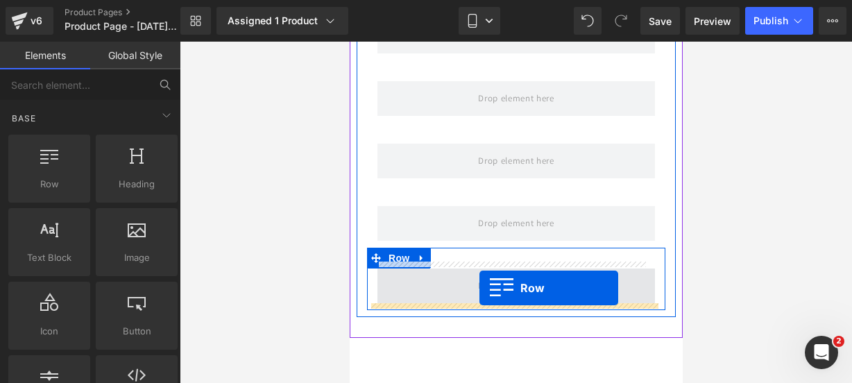
drag, startPoint x: 432, startPoint y: 210, endPoint x: 479, endPoint y: 288, distance: 90.9
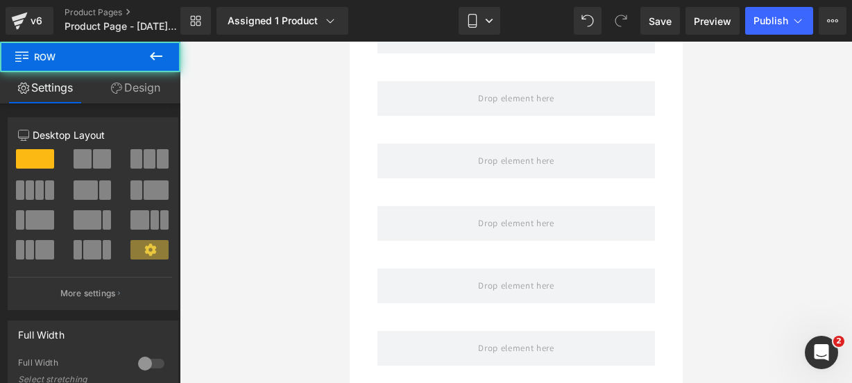
click at [157, 52] on icon at bounding box center [156, 56] width 17 height 17
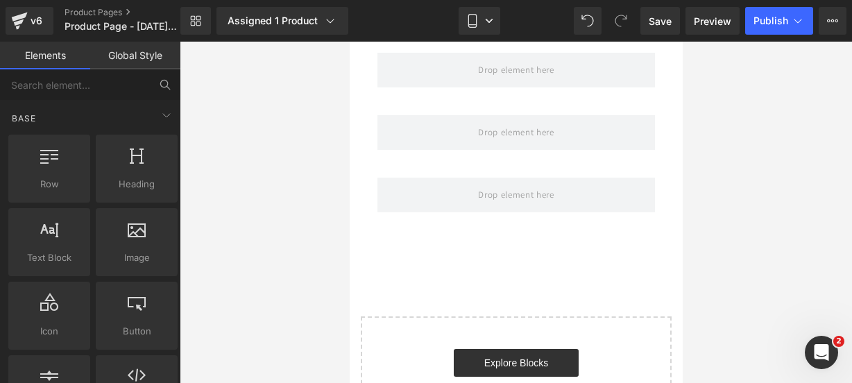
scroll to position [1352, 0]
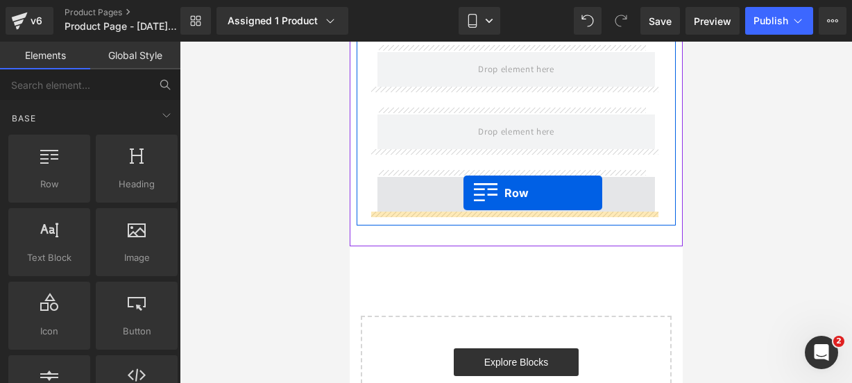
drag, startPoint x: 416, startPoint y: 223, endPoint x: 463, endPoint y: 193, distance: 55.2
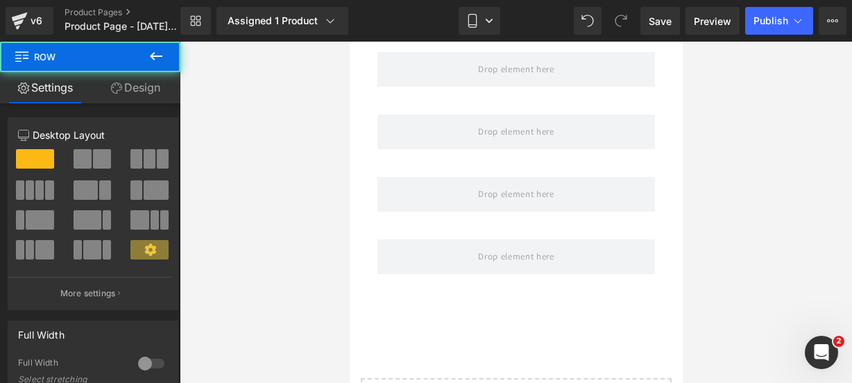
click at [164, 58] on button at bounding box center [156, 57] width 49 height 31
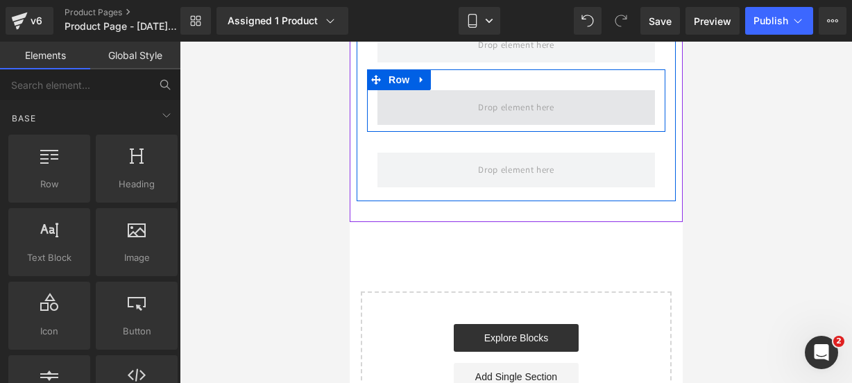
scroll to position [1439, 0]
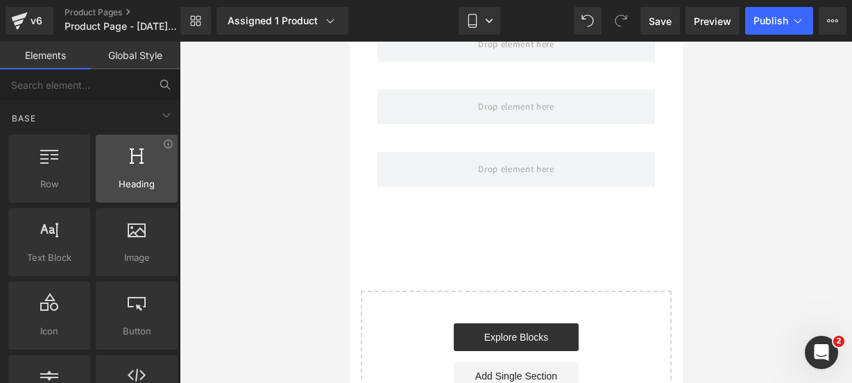
click at [102, 169] on div at bounding box center [137, 161] width 74 height 31
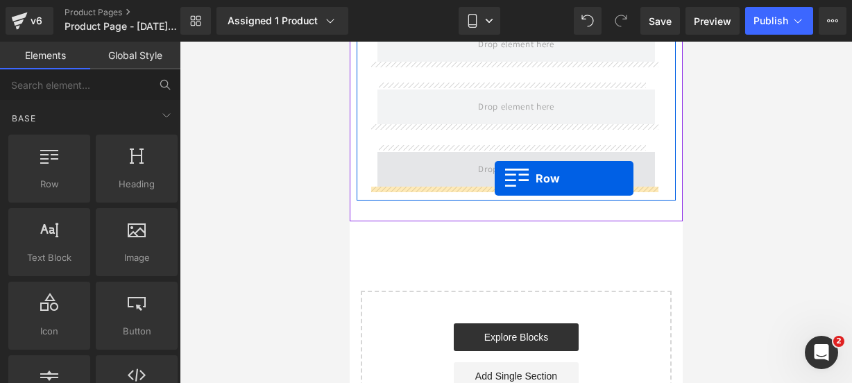
drag, startPoint x: 376, startPoint y: 212, endPoint x: 494, endPoint y: 178, distance: 122.6
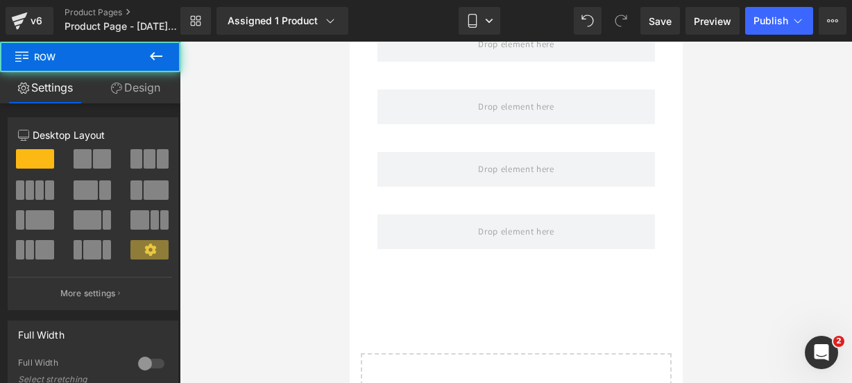
click at [155, 59] on icon at bounding box center [156, 56] width 17 height 17
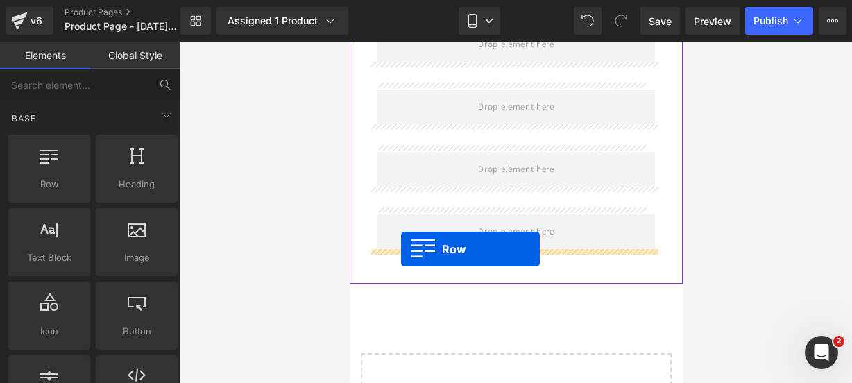
drag, startPoint x: 414, startPoint y: 216, endPoint x: 400, endPoint y: 249, distance: 36.1
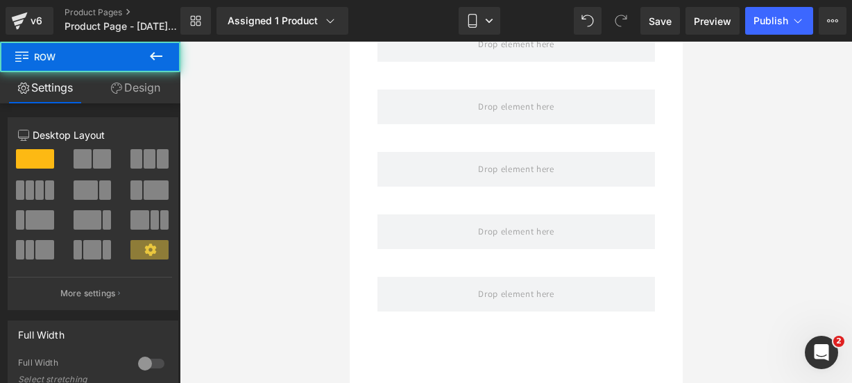
click at [155, 58] on icon at bounding box center [156, 56] width 17 height 17
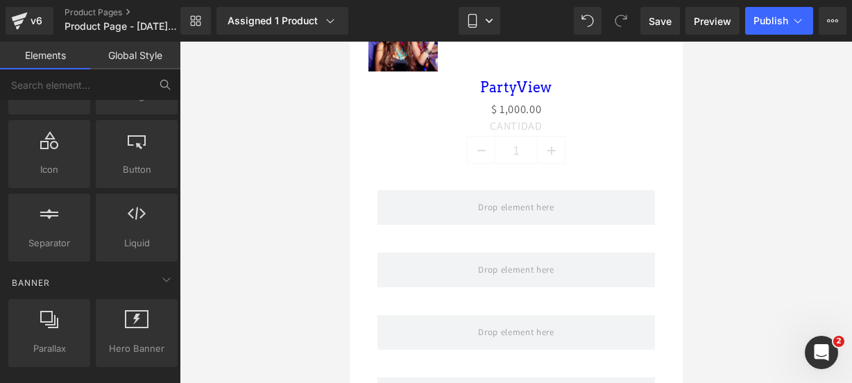
scroll to position [164, 0]
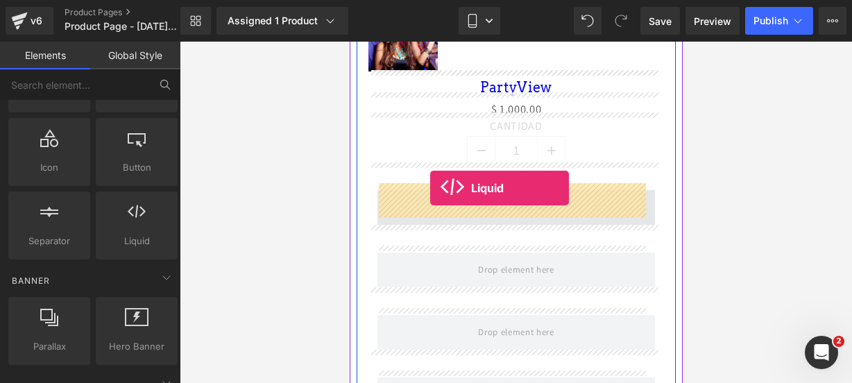
drag, startPoint x: 471, startPoint y: 252, endPoint x: 429, endPoint y: 188, distance: 76.2
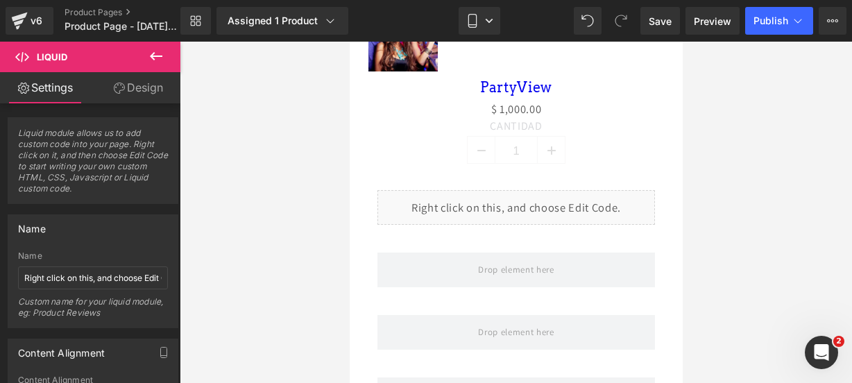
click at [147, 59] on button at bounding box center [156, 57] width 49 height 31
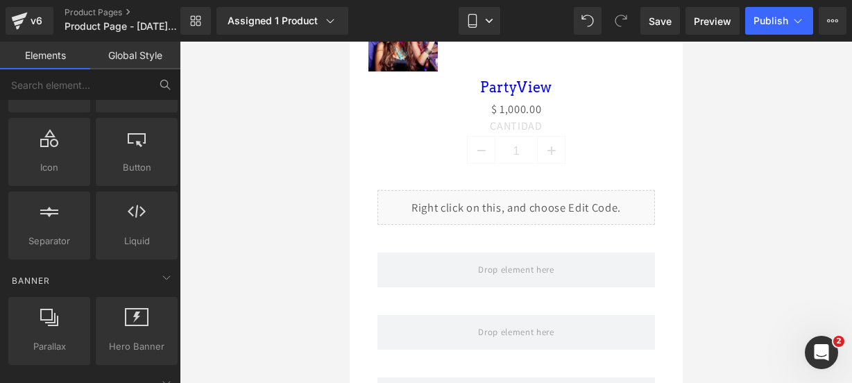
scroll to position [0, 0]
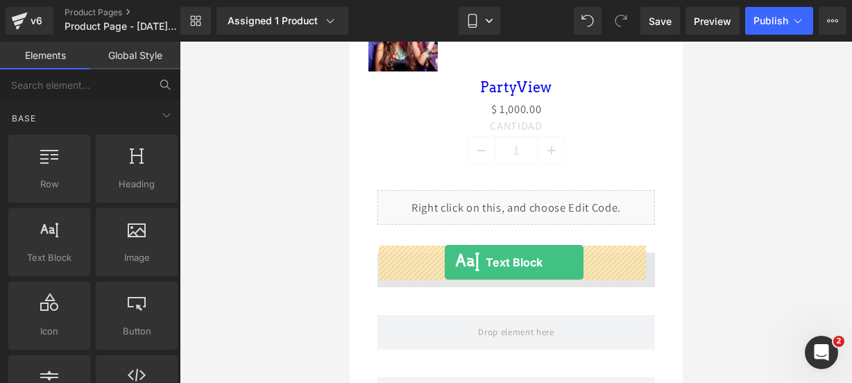
drag, startPoint x: 402, startPoint y: 291, endPoint x: 443, endPoint y: 262, distance: 50.8
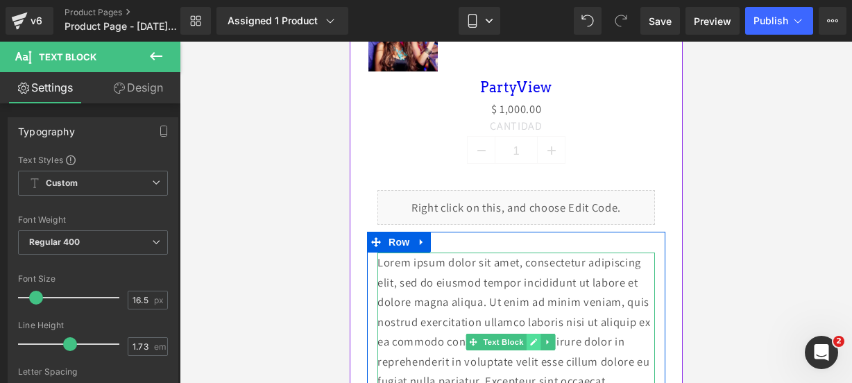
click at [531, 339] on icon at bounding box center [533, 342] width 7 height 7
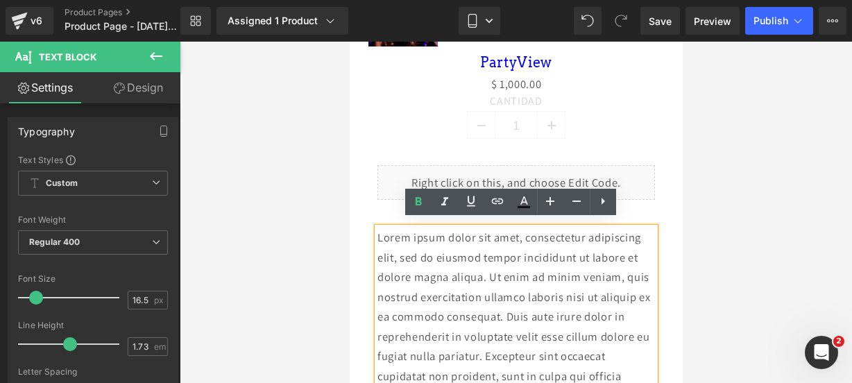
scroll to position [1047, 0]
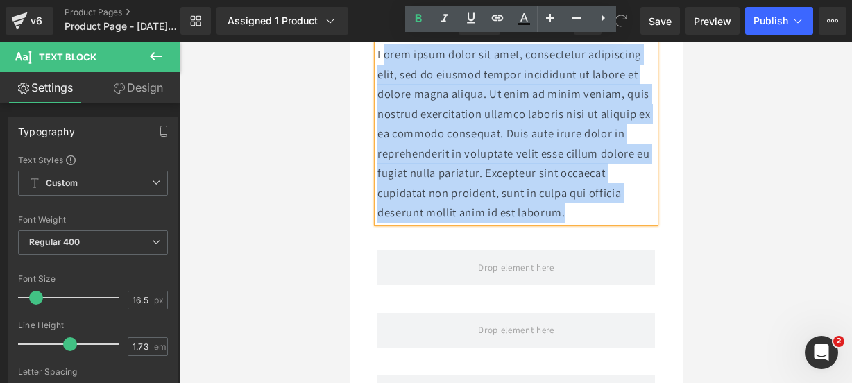
drag, startPoint x: 611, startPoint y: 206, endPoint x: 381, endPoint y: 52, distance: 276.5
click at [381, 52] on p "Lorem ipsum dolor sit amet, consectetur adipiscing elit, sed do eiusmod tempor …" at bounding box center [516, 133] width 278 height 178
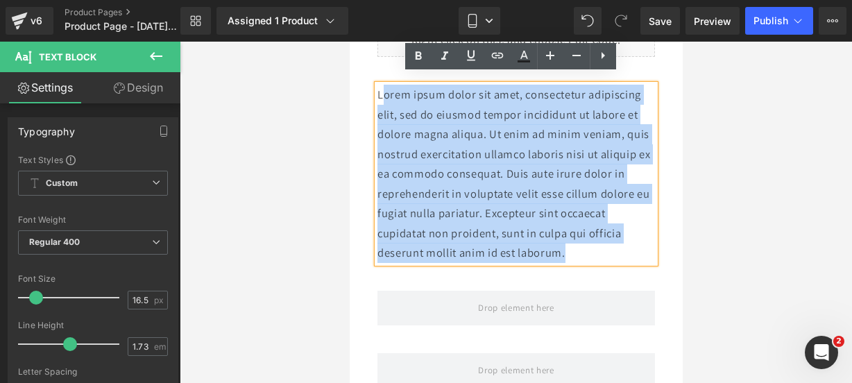
scroll to position [1005, 0]
